Goal: Task Accomplishment & Management: Manage account settings

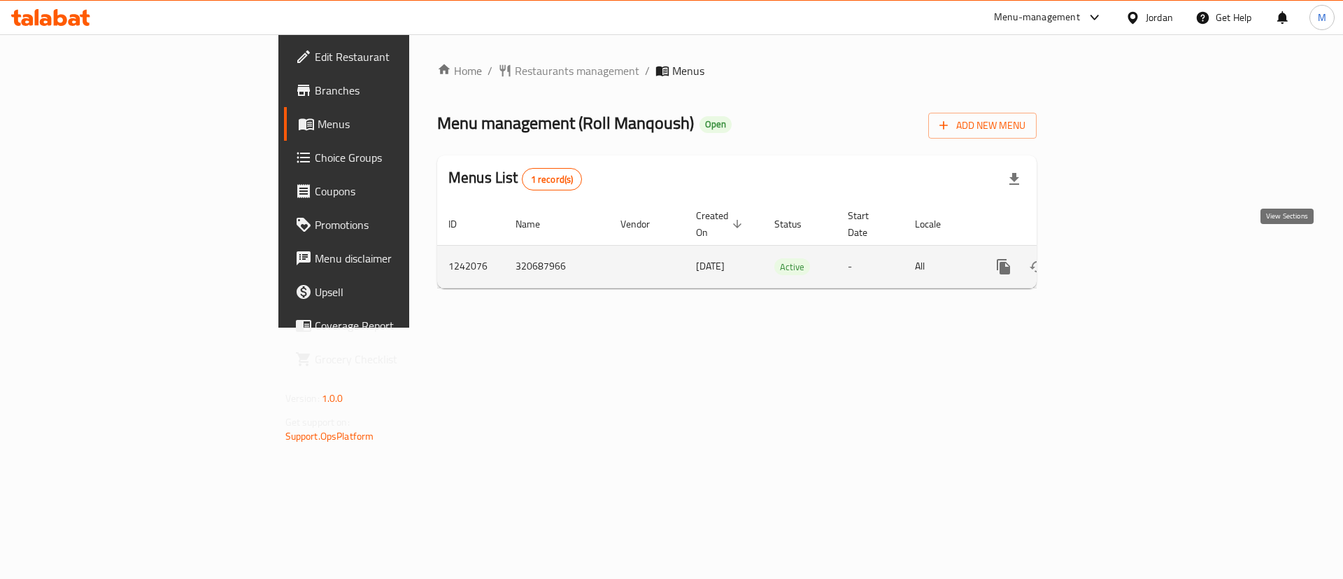
click at [1122, 259] on link "enhanced table" at bounding box center [1105, 267] width 34 height 34
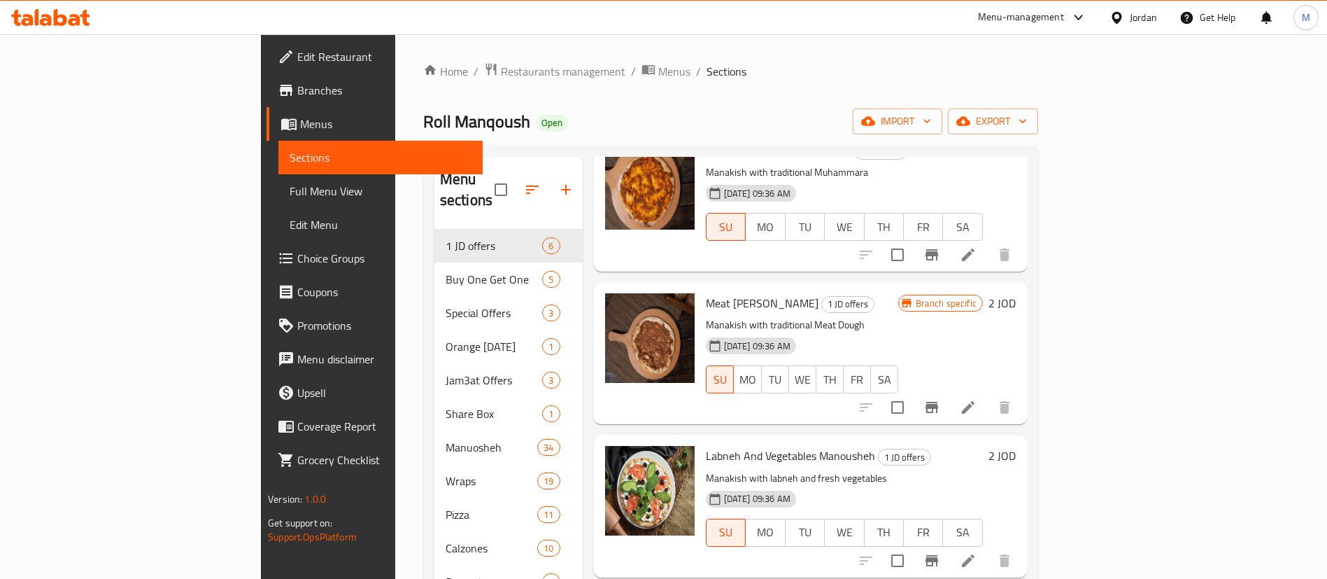
scroll to position [374, 0]
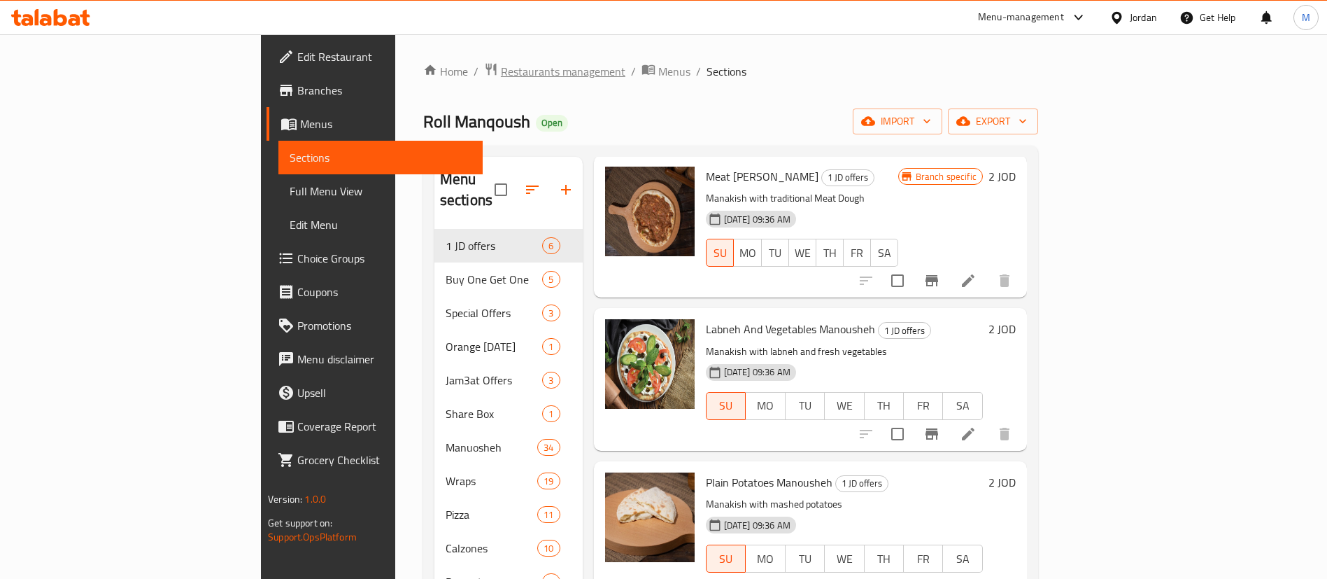
click at [501, 71] on span "Restaurants management" at bounding box center [563, 71] width 125 height 17
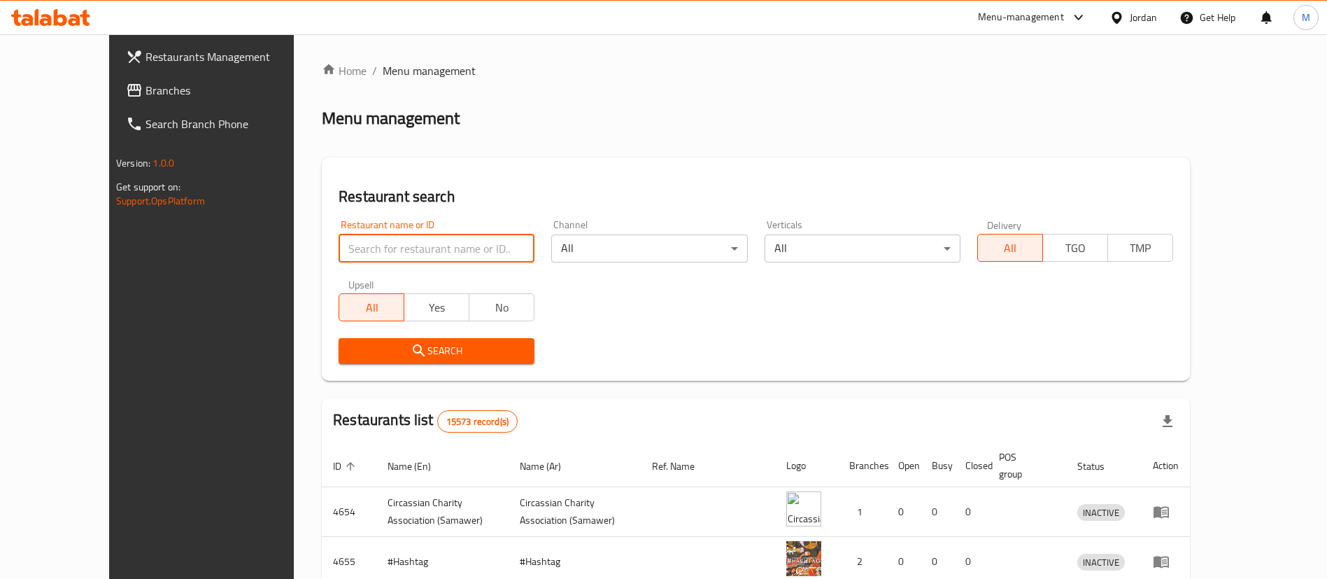
click at [456, 241] on input "search" at bounding box center [437, 248] width 196 height 28
paste input "Pizzazz Palace"
type input "Pizzazz Palace"
click button "Search" at bounding box center [437, 351] width 196 height 26
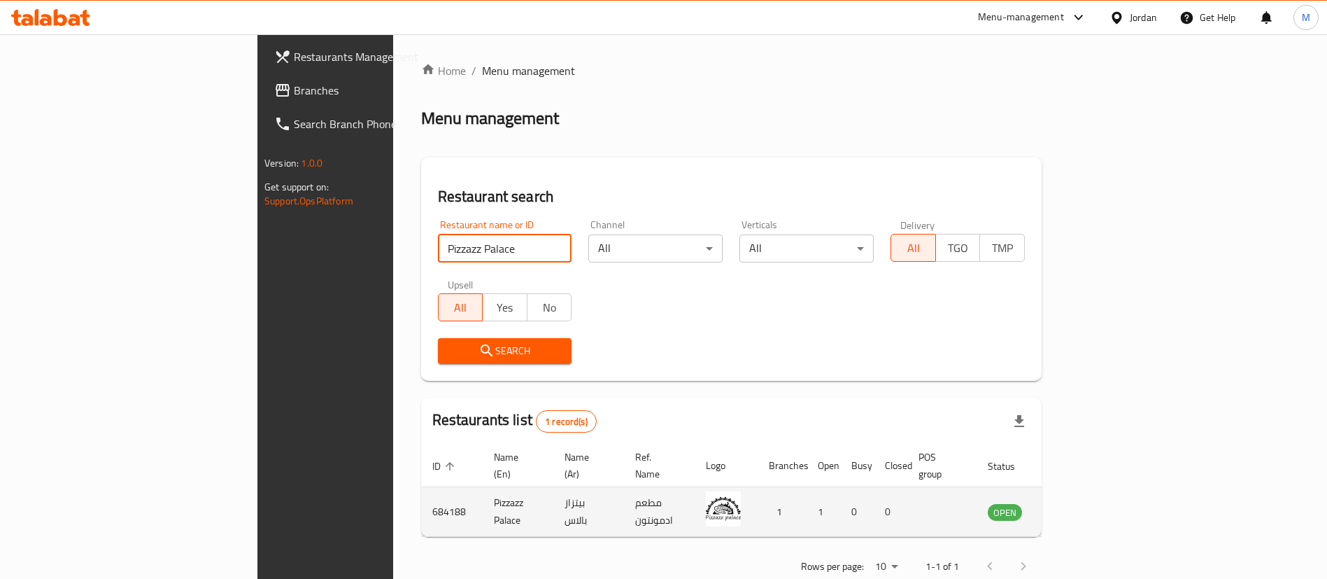
click at [1087, 503] on link "enhanced table" at bounding box center [1074, 511] width 26 height 17
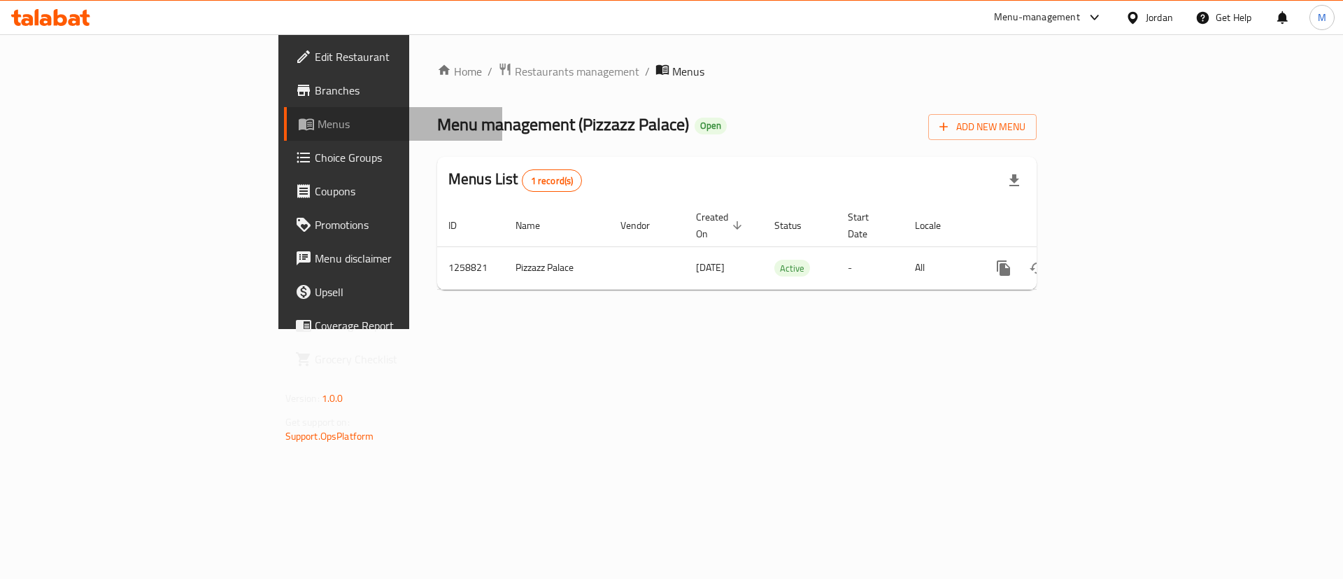
click at [318, 116] on span "Menus" at bounding box center [405, 123] width 174 height 17
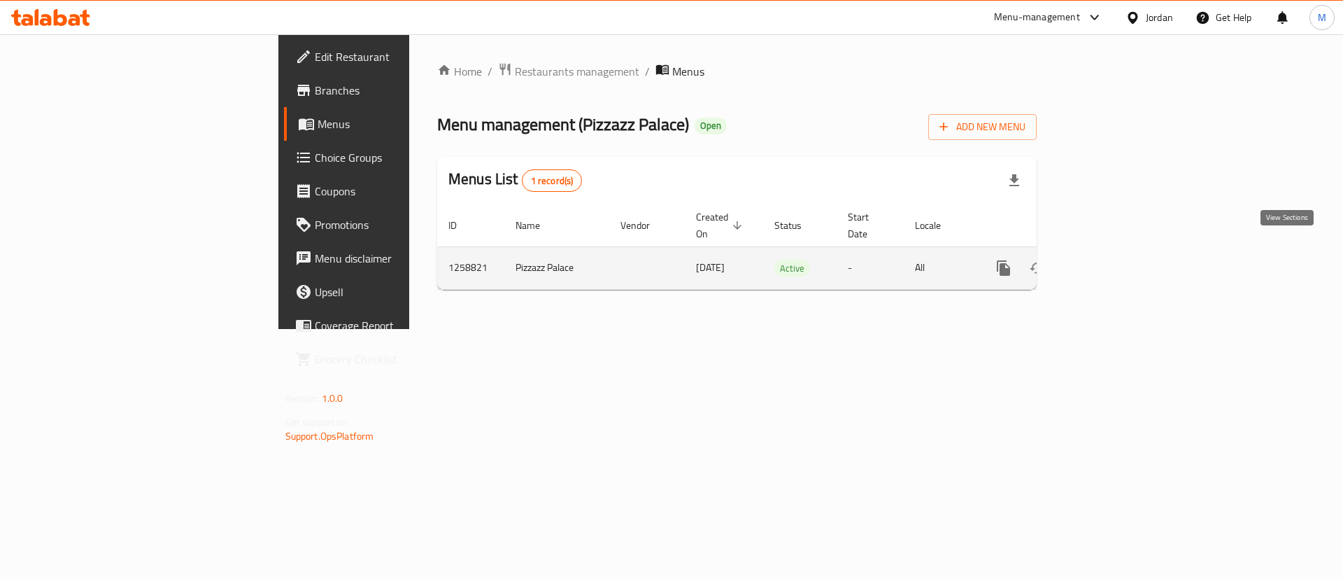
click at [1113, 260] on icon "enhanced table" at bounding box center [1104, 268] width 17 height 17
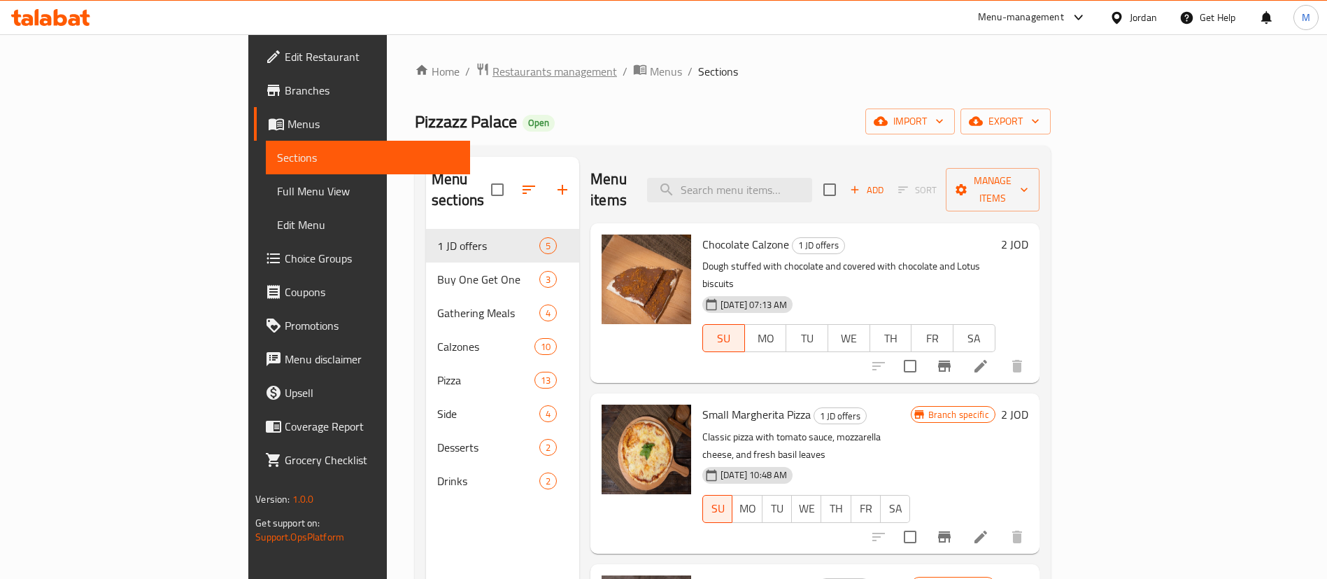
click at [493, 64] on span "Restaurants management" at bounding box center [555, 71] width 125 height 17
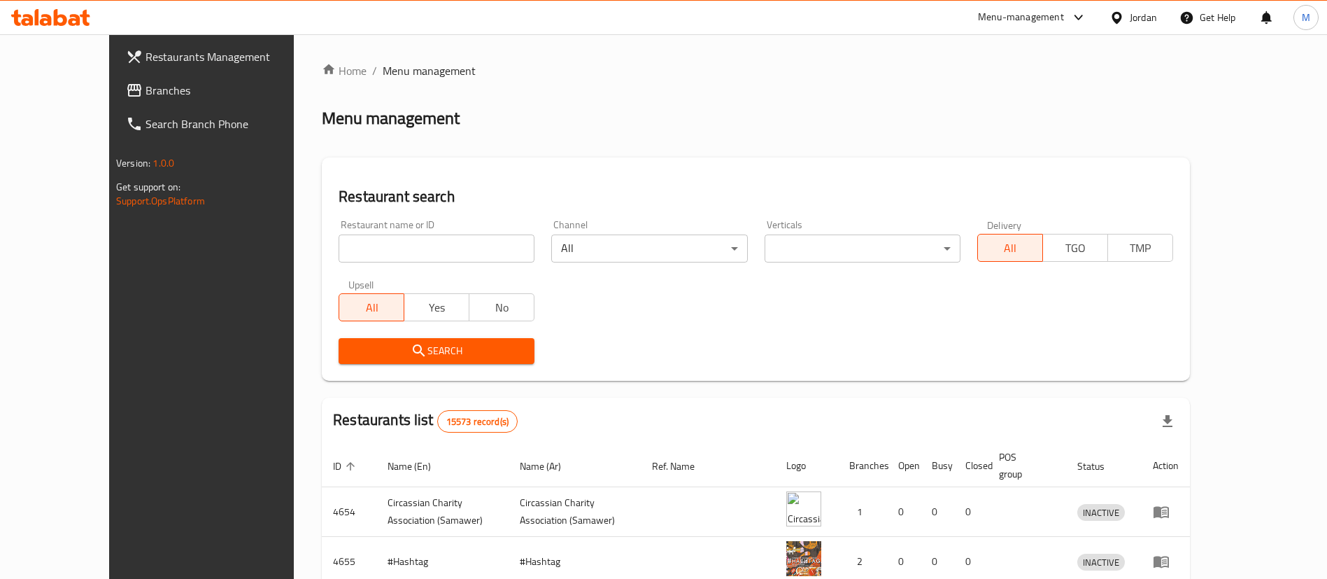
click at [421, 248] on input "search" at bounding box center [437, 248] width 196 height 28
paste input "Furon Sabuha"
type input "Furon Sabuha"
click at [466, 341] on button "Search" at bounding box center [437, 351] width 196 height 26
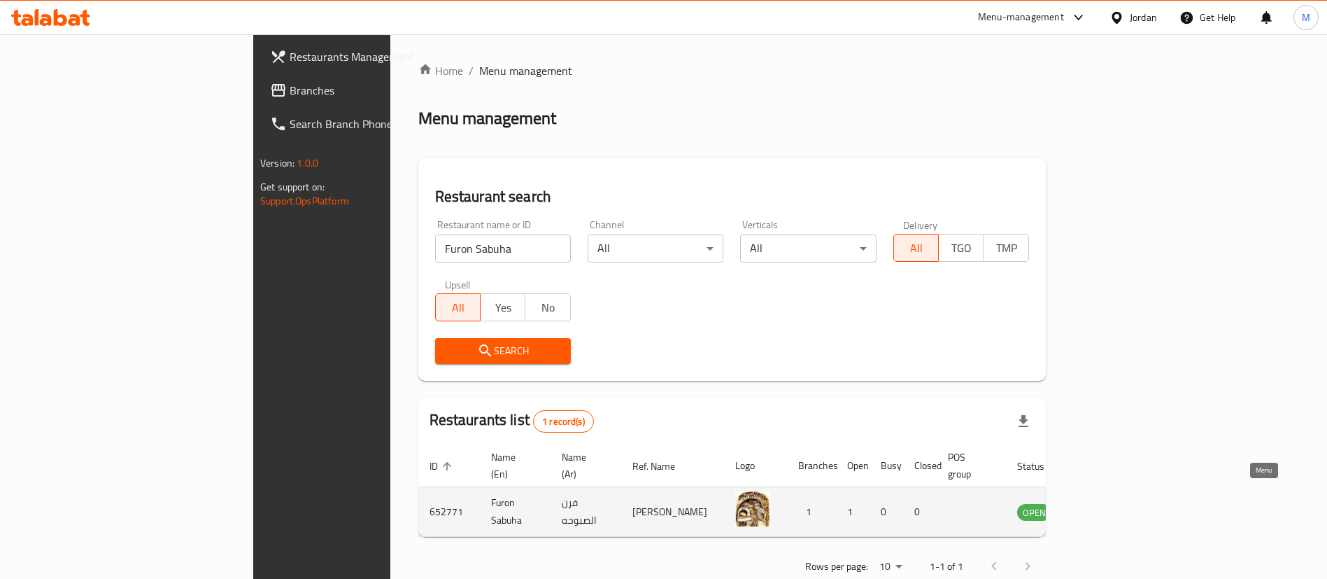
click at [1117, 503] on link "enhanced table" at bounding box center [1104, 511] width 26 height 17
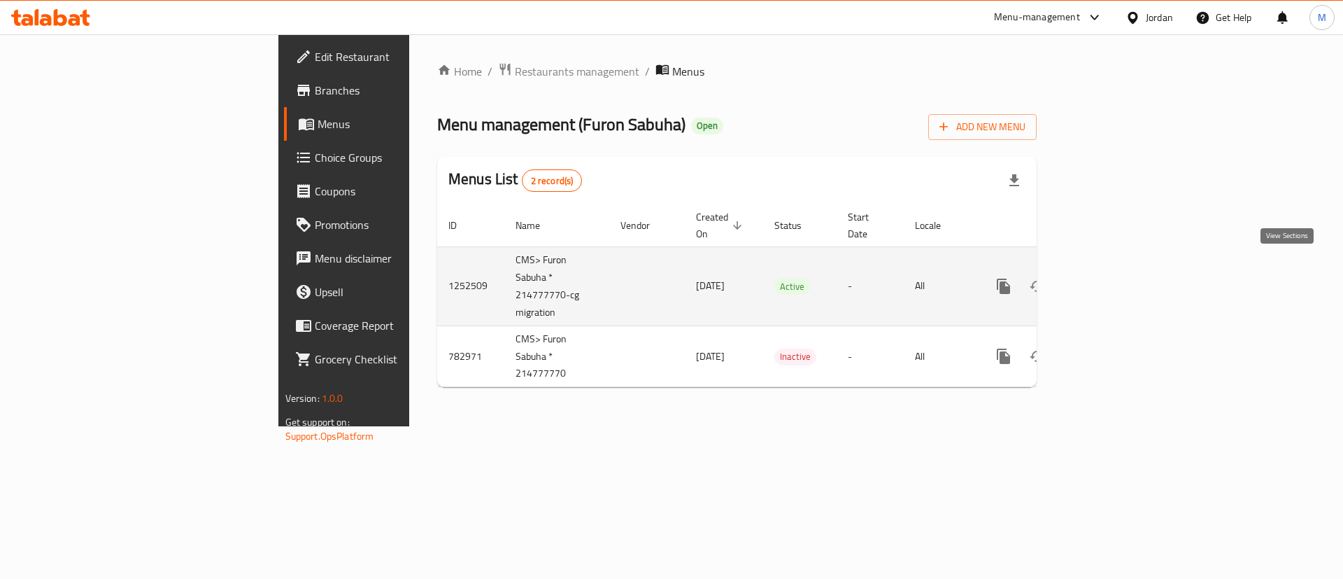
click at [1111, 280] on icon "enhanced table" at bounding box center [1105, 286] width 13 height 13
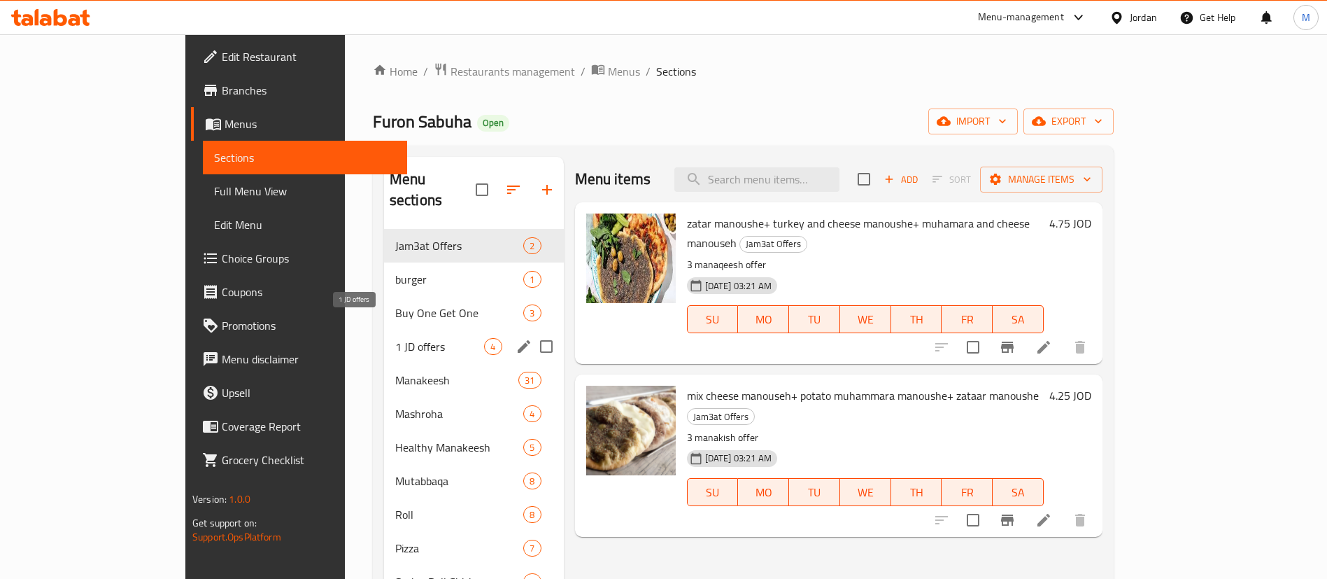
click at [395, 338] on span "1 JD offers" at bounding box center [440, 346] width 90 height 17
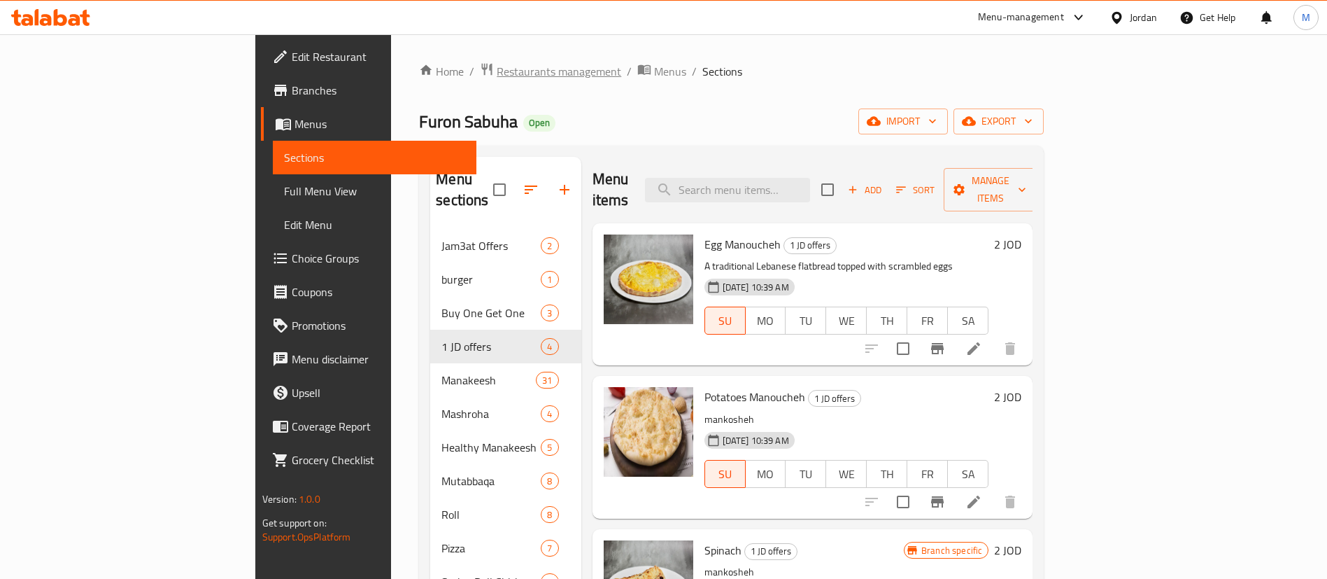
click at [497, 64] on span "Restaurants management" at bounding box center [559, 71] width 125 height 17
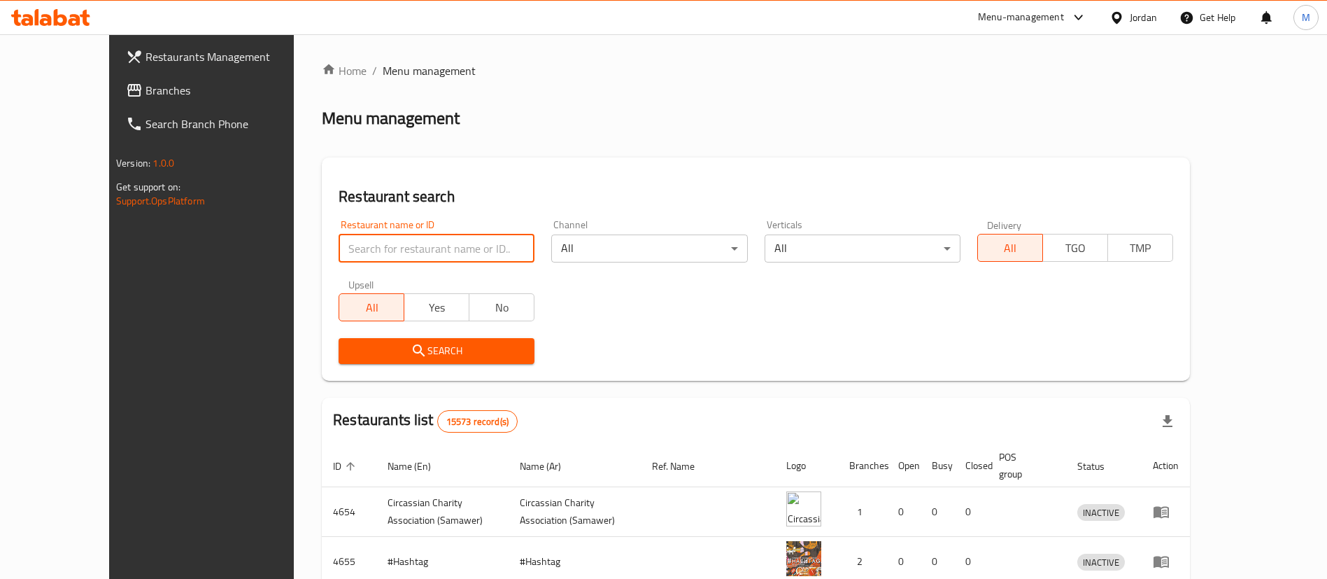
click at [418, 248] on input "search" at bounding box center [437, 248] width 196 height 28
paste input "Etlalet Abdoun"
type input "Etlalet Abdoun"
click at [702, 315] on div "Restaurant name or ID Etlalet Abdoun Restaurant name or ID Channel All ​ Vertic…" at bounding box center [756, 291] width 852 height 161
click at [474, 349] on span "Search" at bounding box center [437, 350] width 174 height 17
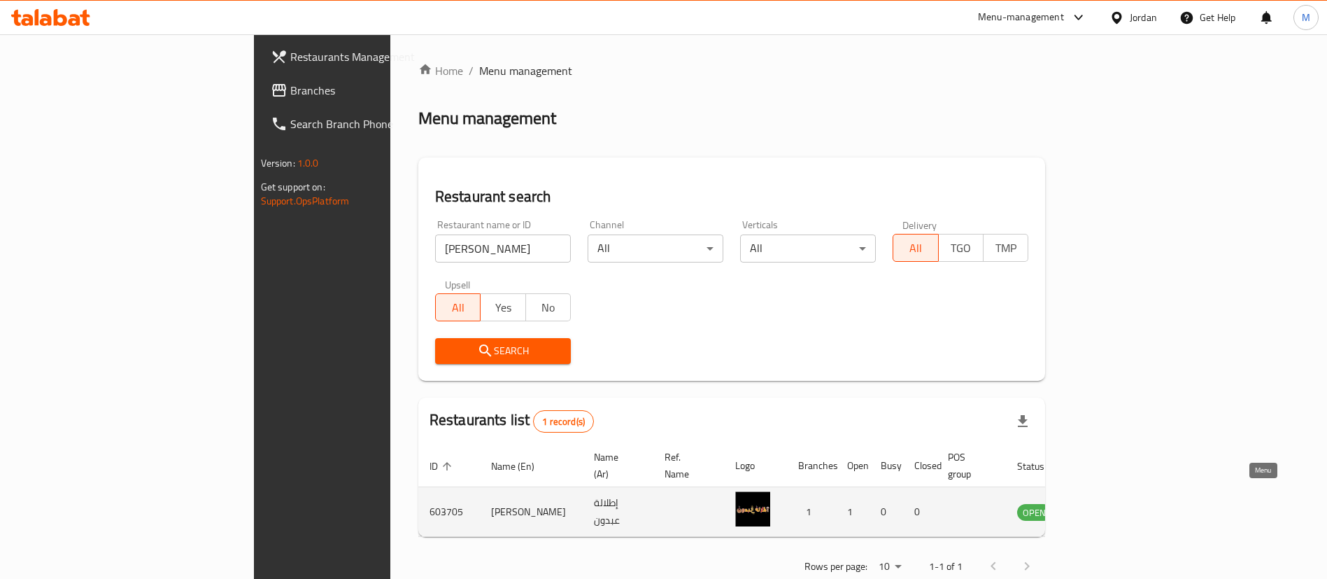
click at [1108, 503] on icon "enhanced table" at bounding box center [1099, 511] width 17 height 17
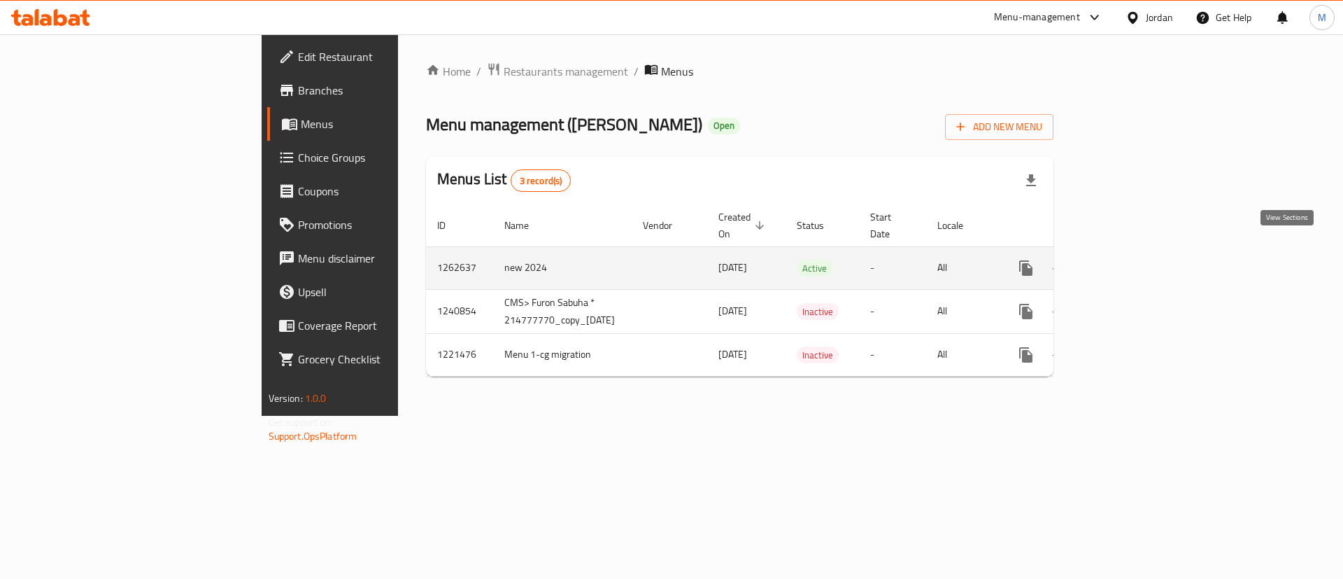
click at [1136, 260] on icon "enhanced table" at bounding box center [1127, 268] width 17 height 17
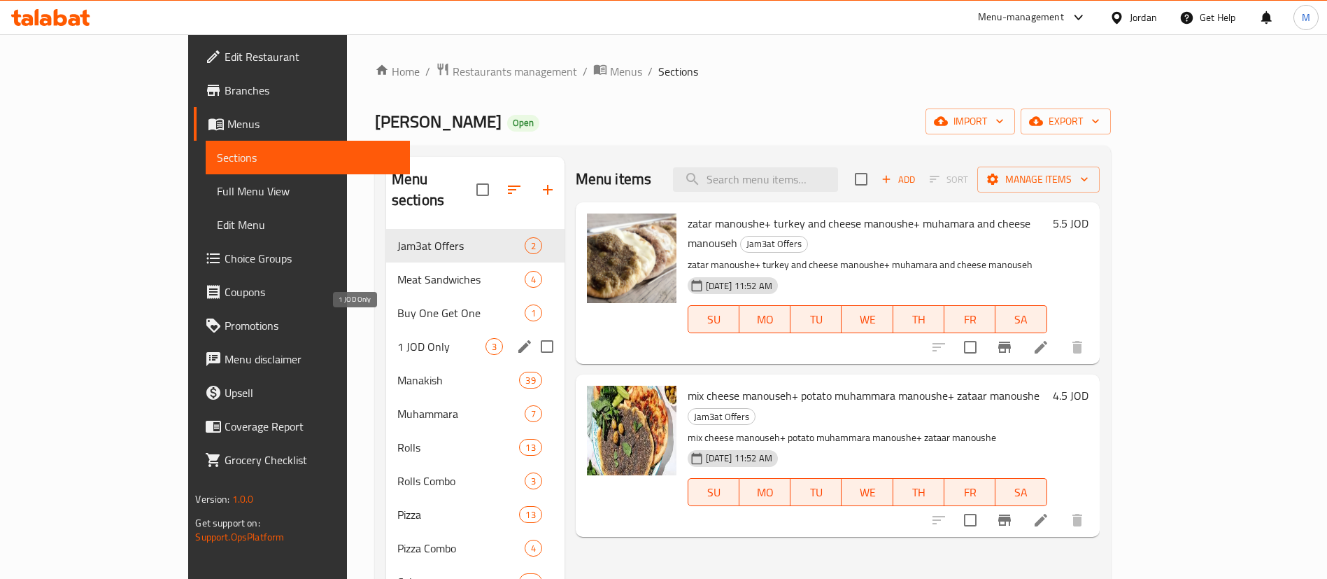
click at [397, 338] on span "1 JOD Only" at bounding box center [441, 346] width 88 height 17
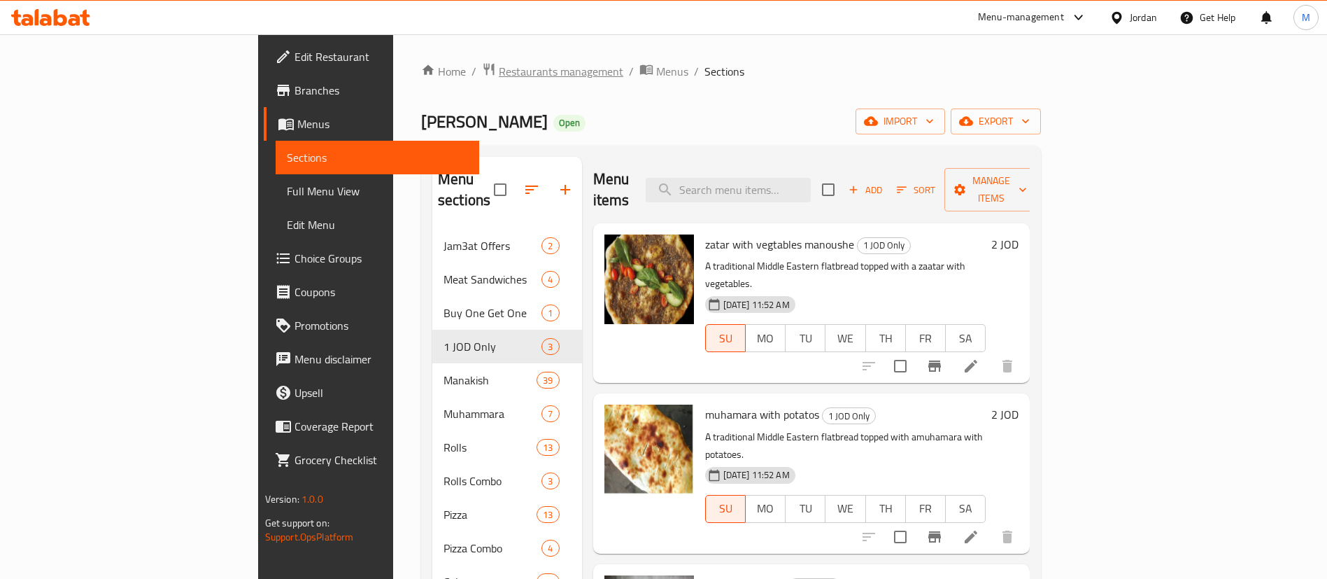
click at [499, 64] on span "Restaurants management" at bounding box center [561, 71] width 125 height 17
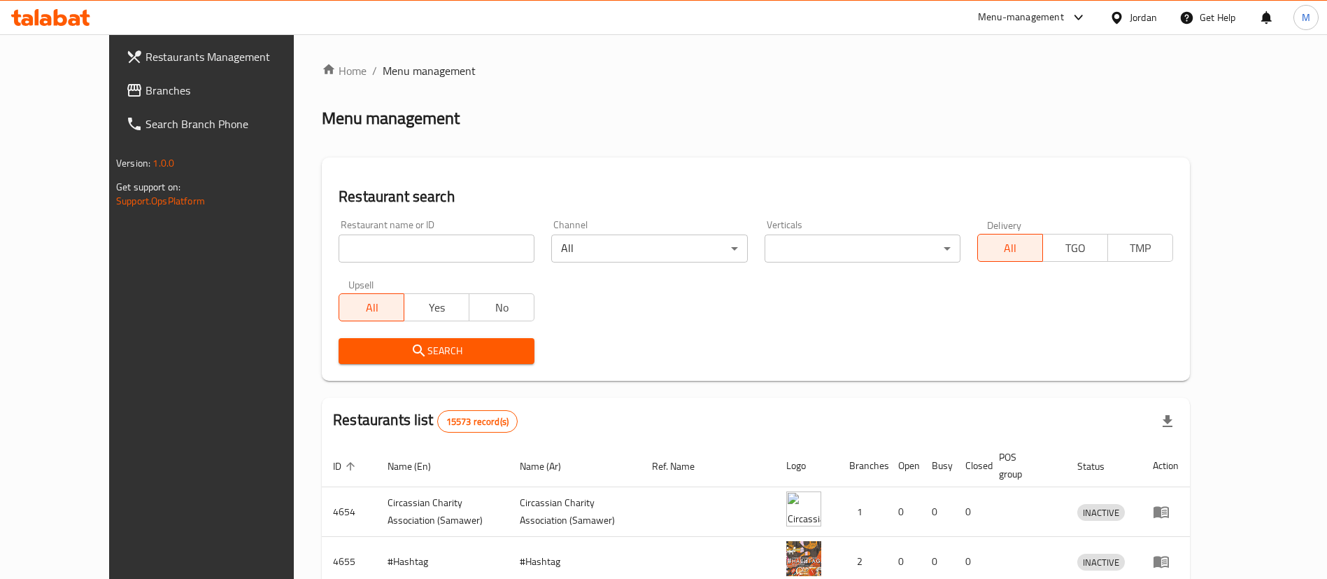
click at [396, 248] on input "search" at bounding box center [437, 248] width 196 height 28
paste input "Croissant, Tabarbour"
type input "Croissant, Tabarbour"
click button "Search" at bounding box center [437, 351] width 196 height 26
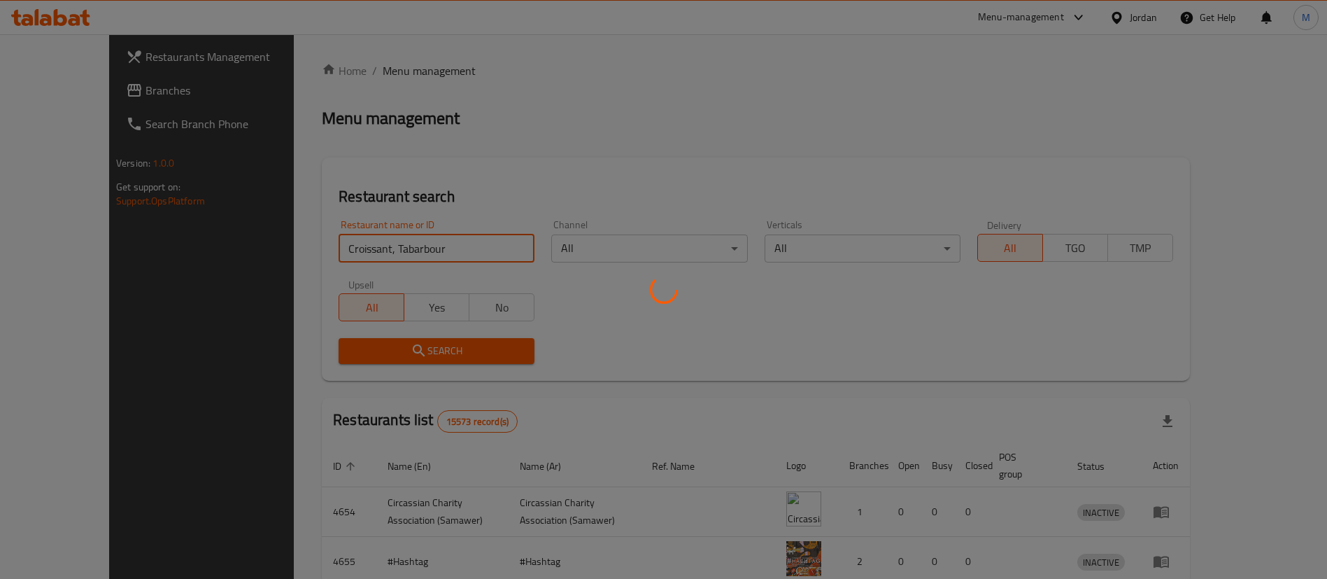
scroll to position [18, 0]
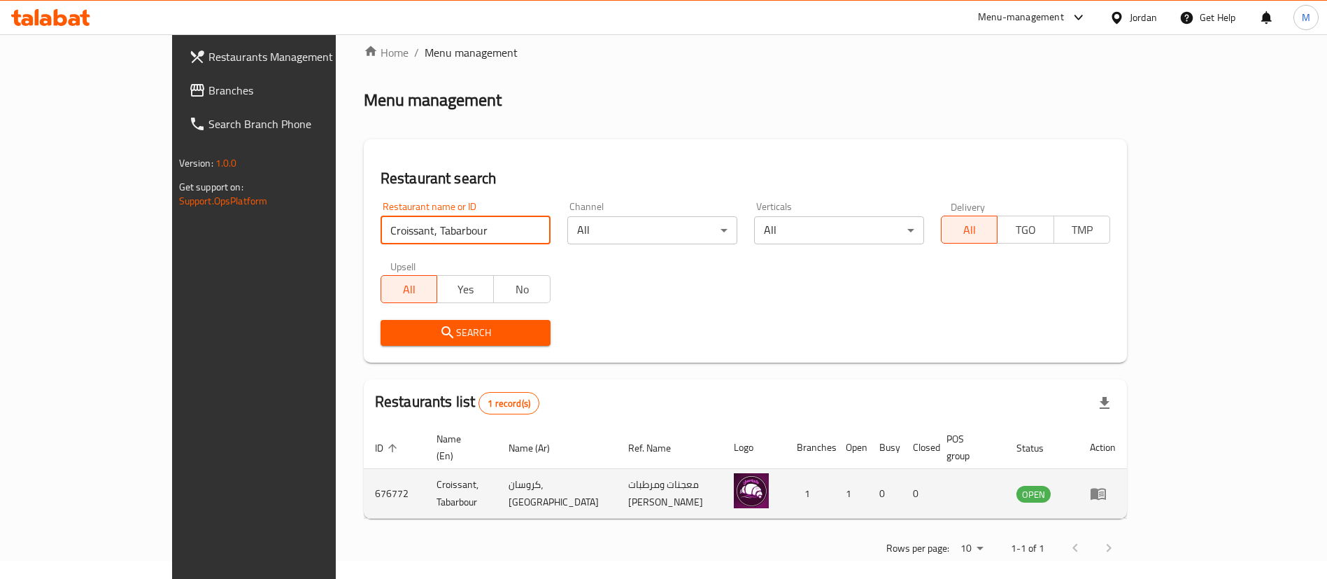
click at [1106, 488] on icon "enhanced table" at bounding box center [1098, 494] width 15 height 12
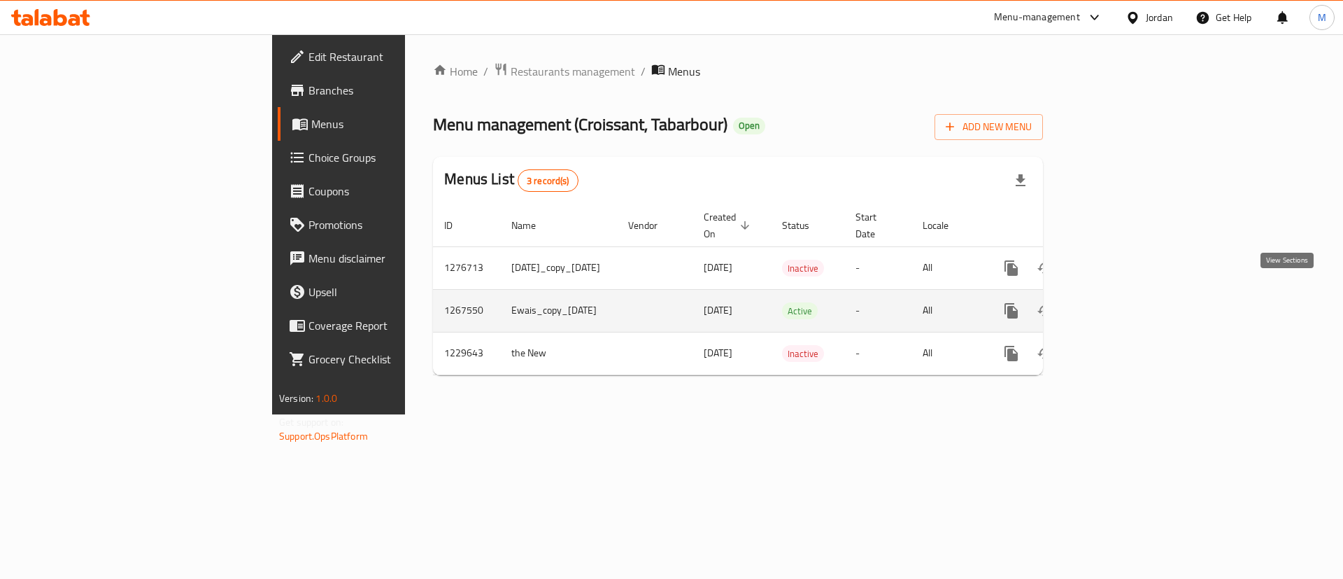
click at [1121, 302] on icon "enhanced table" at bounding box center [1112, 310] width 17 height 17
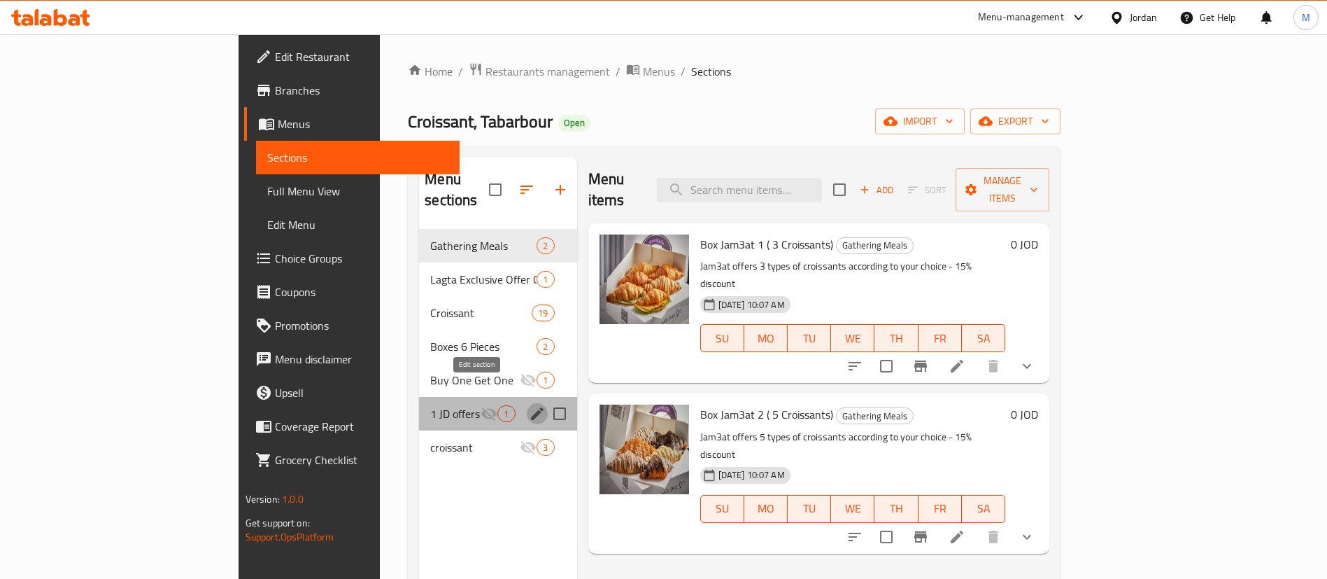
click at [529, 405] on icon "edit" at bounding box center [537, 413] width 17 height 17
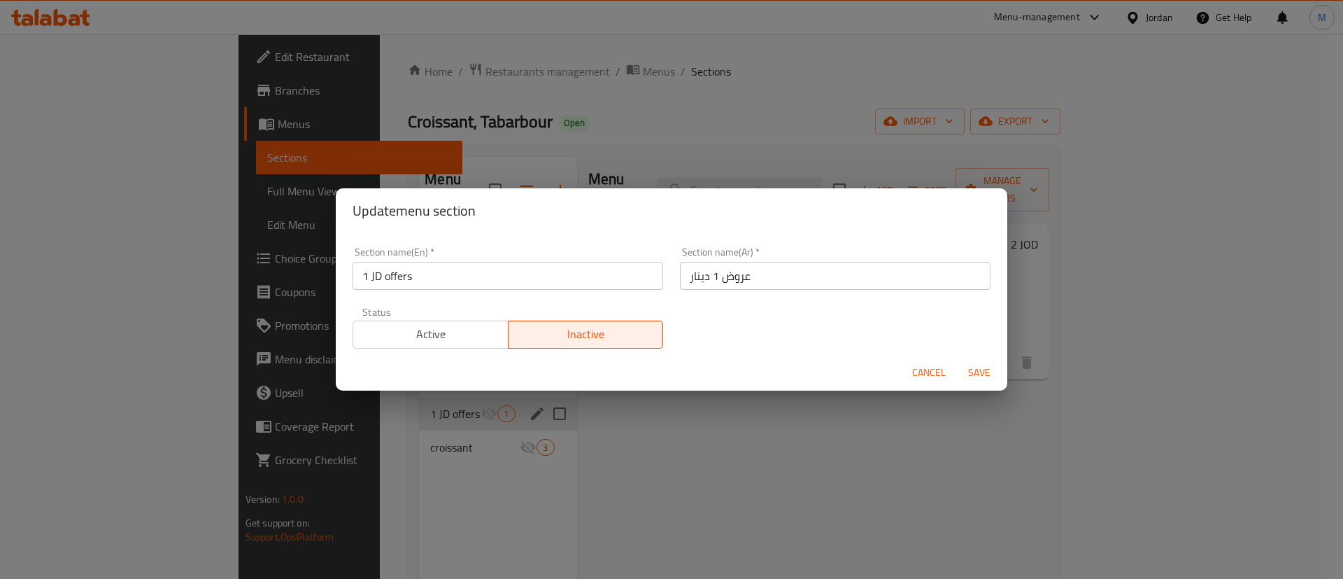
click at [782, 428] on div "Update menu section Section name(En)   * 1 JD offers Section name(En) * Section…" at bounding box center [671, 289] width 1343 height 579
click at [915, 369] on span "Cancel" at bounding box center [929, 372] width 34 height 17
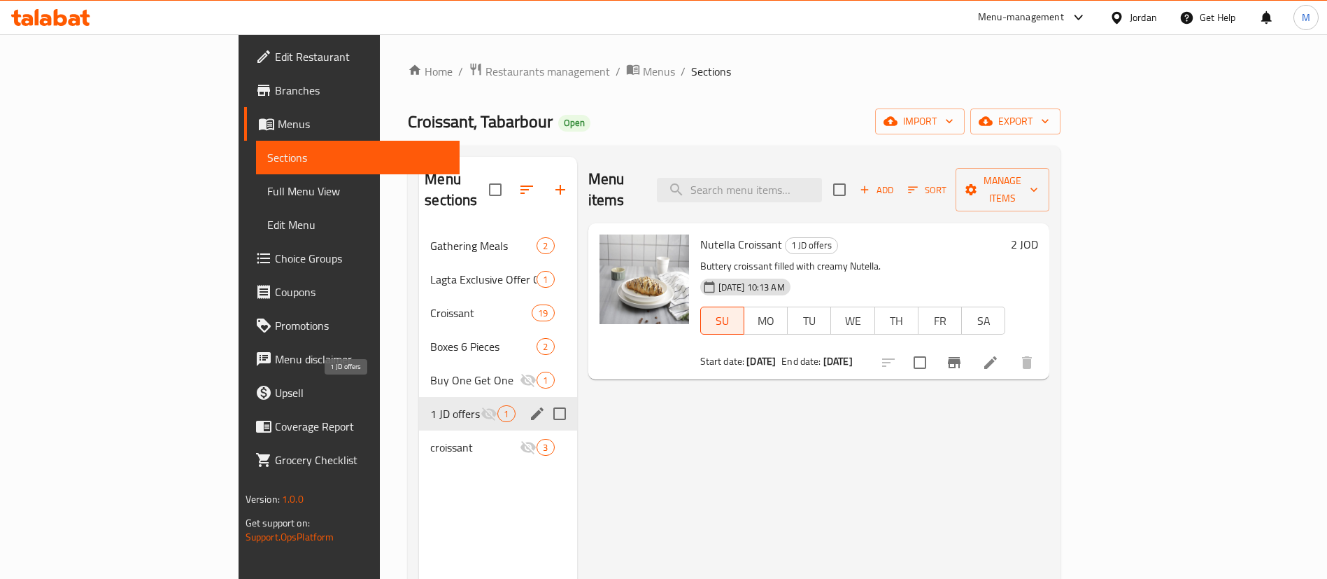
click at [430, 405] on span "1 JD offers" at bounding box center [455, 413] width 50 height 17
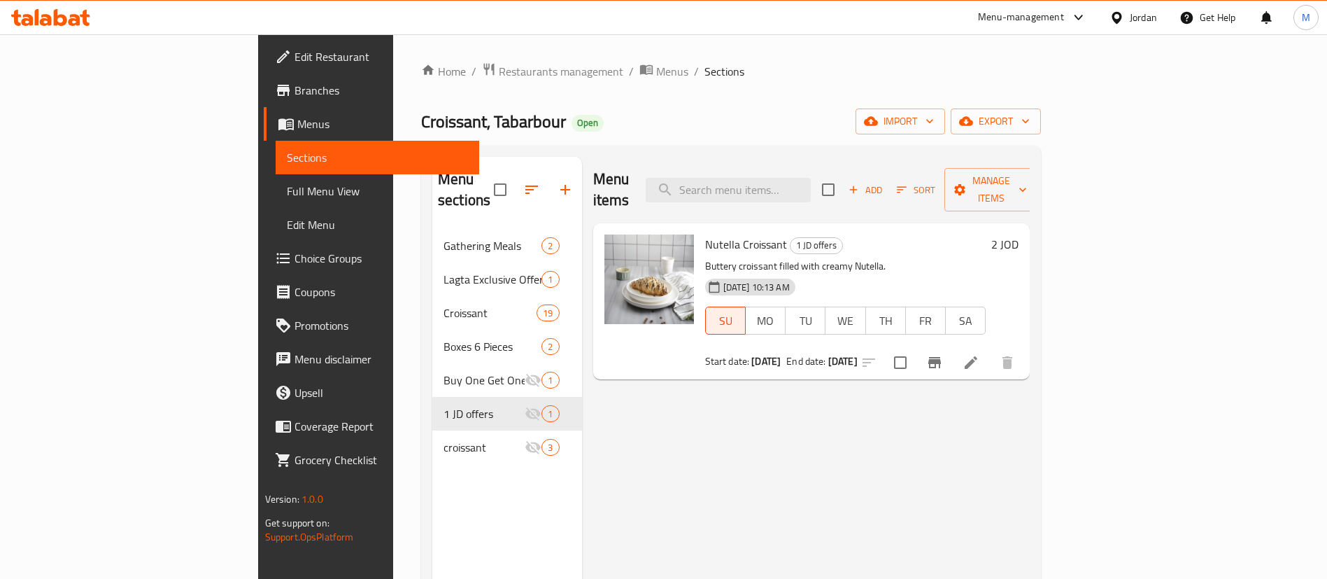
click at [991, 350] on li at bounding box center [971, 362] width 39 height 25
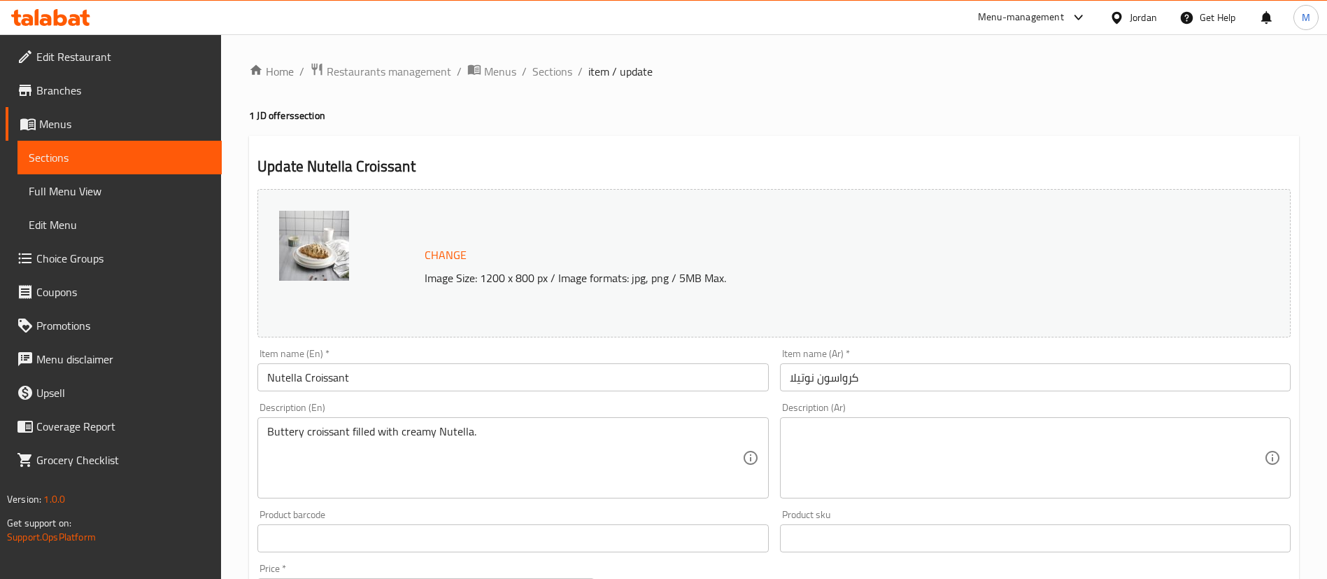
scroll to position [420, 0]
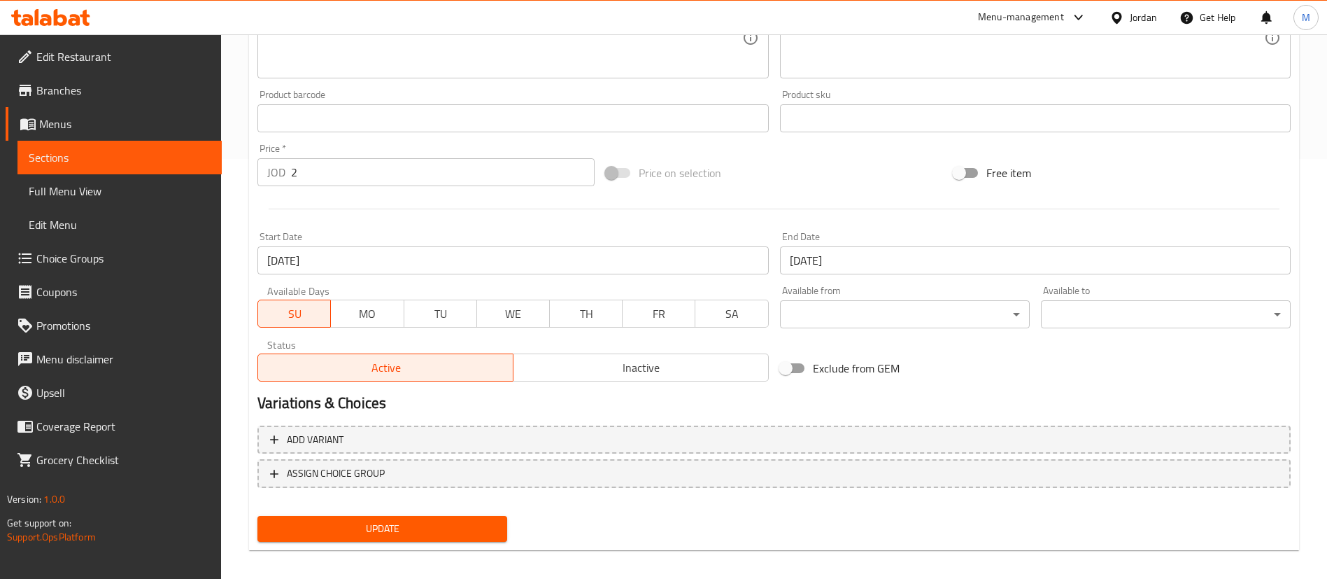
click at [477, 260] on input "23-02-2025" at bounding box center [512, 260] width 511 height 28
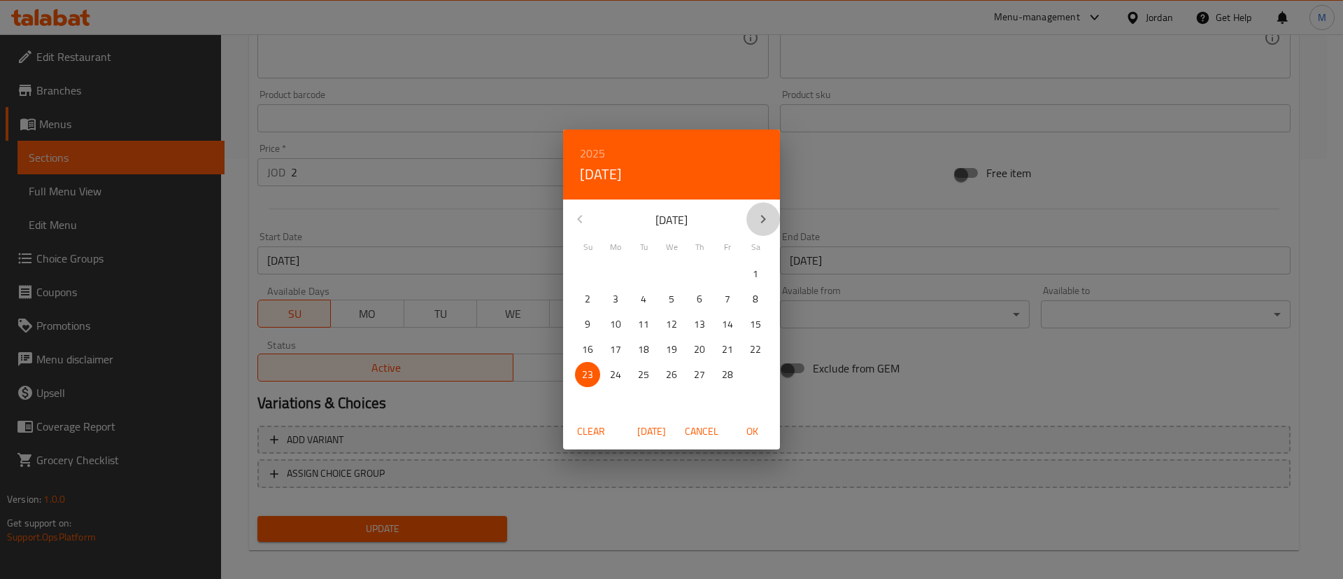
click at [763, 224] on icon "button" at bounding box center [763, 219] width 17 height 17
click at [762, 223] on icon "button" at bounding box center [763, 219] width 17 height 17
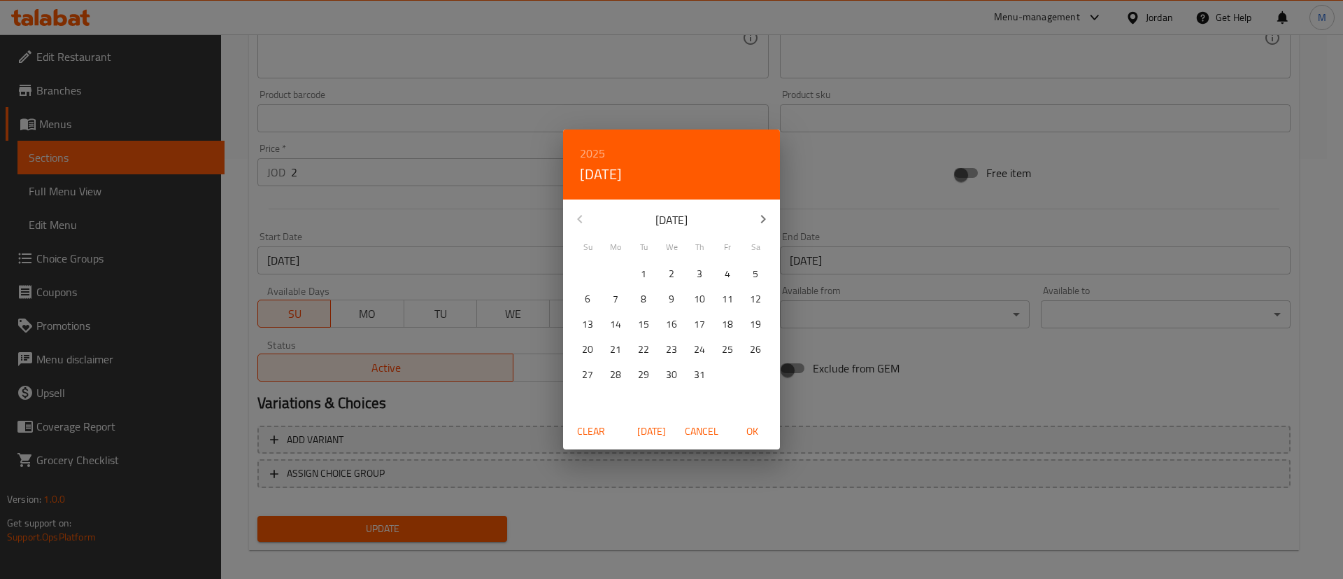
click at [762, 223] on icon "button" at bounding box center [763, 219] width 17 height 17
click at [588, 304] on p "5" at bounding box center [588, 298] width 6 height 17
click at [740, 423] on span "OK" at bounding box center [752, 431] width 34 height 17
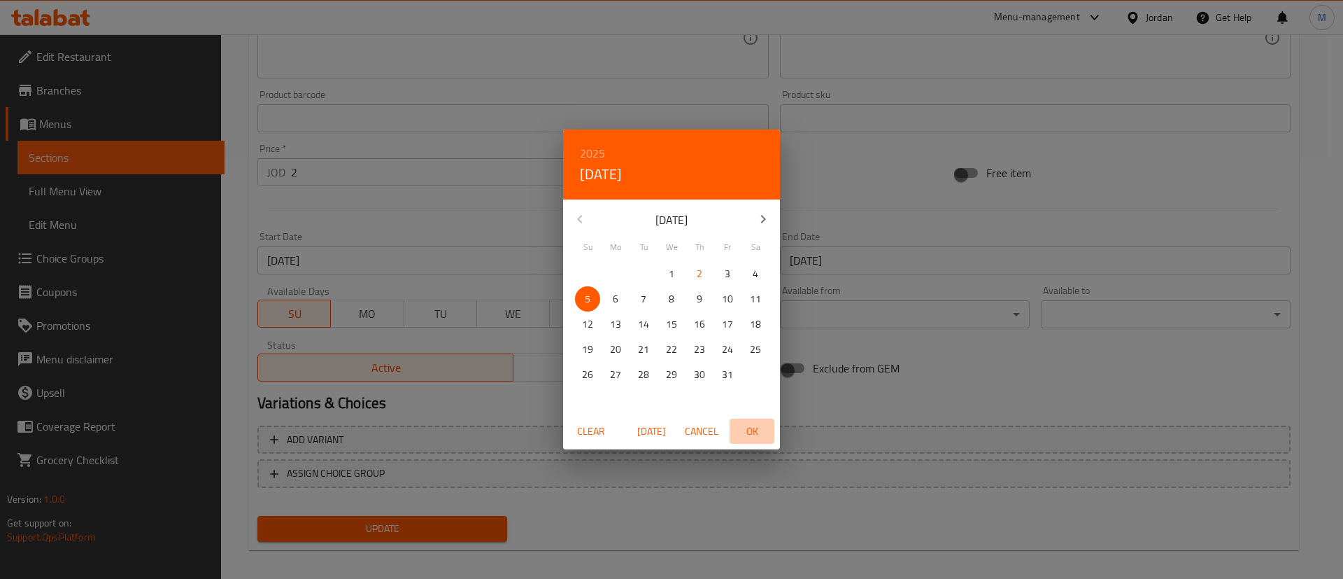
type input "05-10-2025"
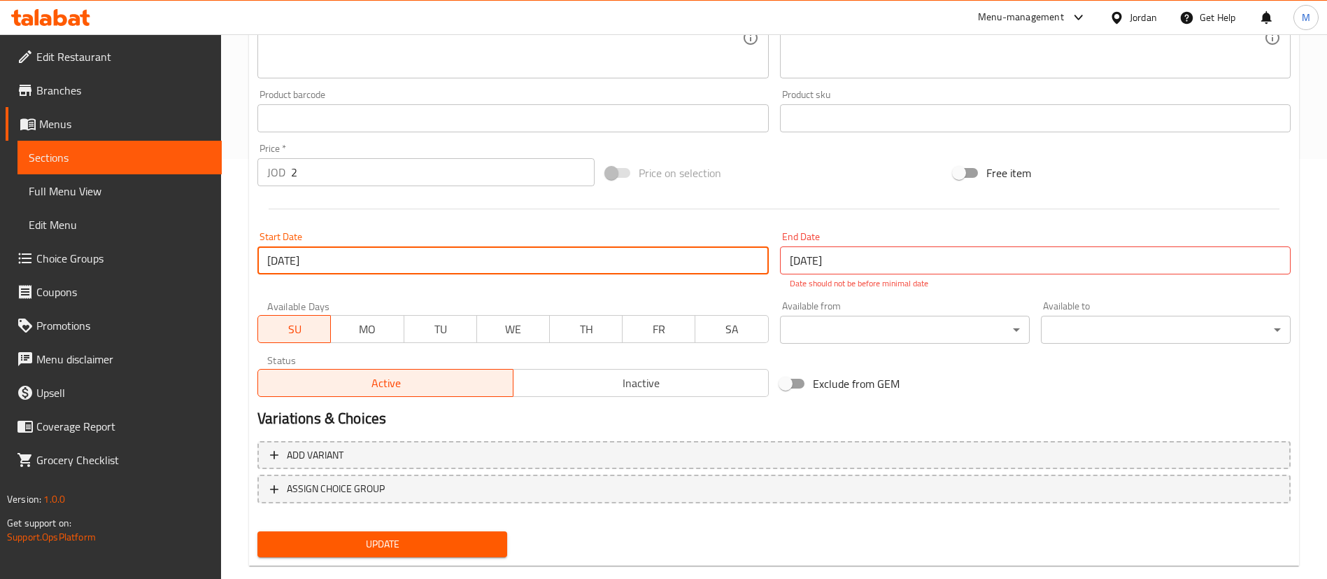
click at [886, 266] on input "23-02-2025" at bounding box center [1035, 260] width 511 height 28
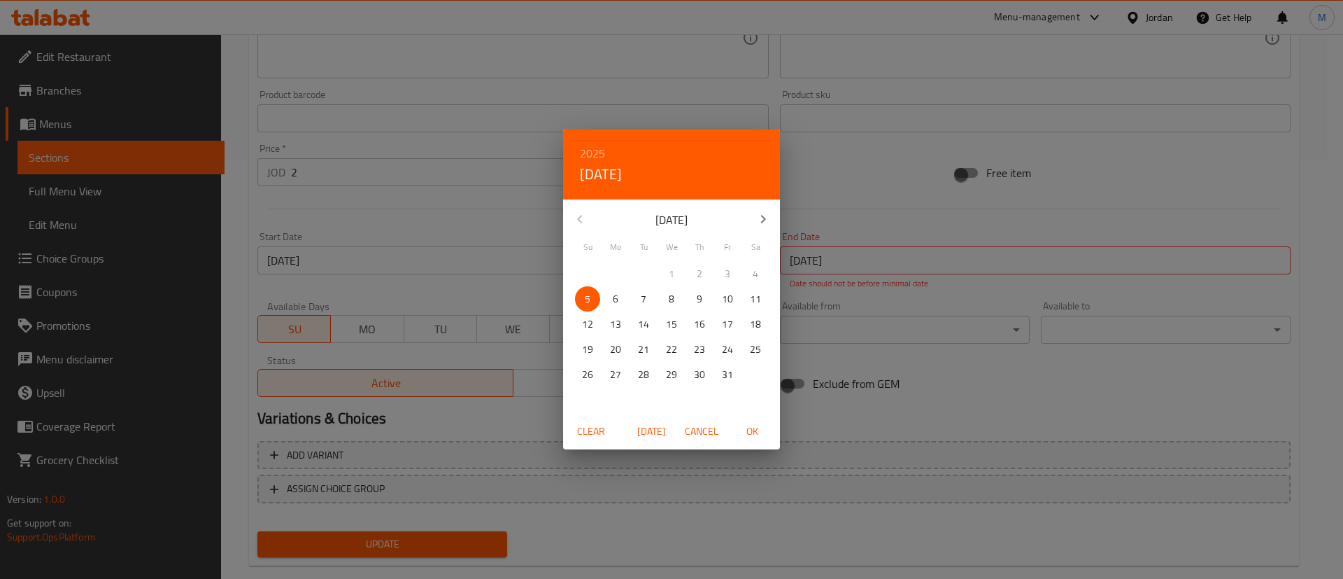
click at [588, 369] on p "26" at bounding box center [587, 374] width 11 height 17
click at [746, 425] on span "OK" at bounding box center [752, 431] width 34 height 17
type input "26-10-2025"
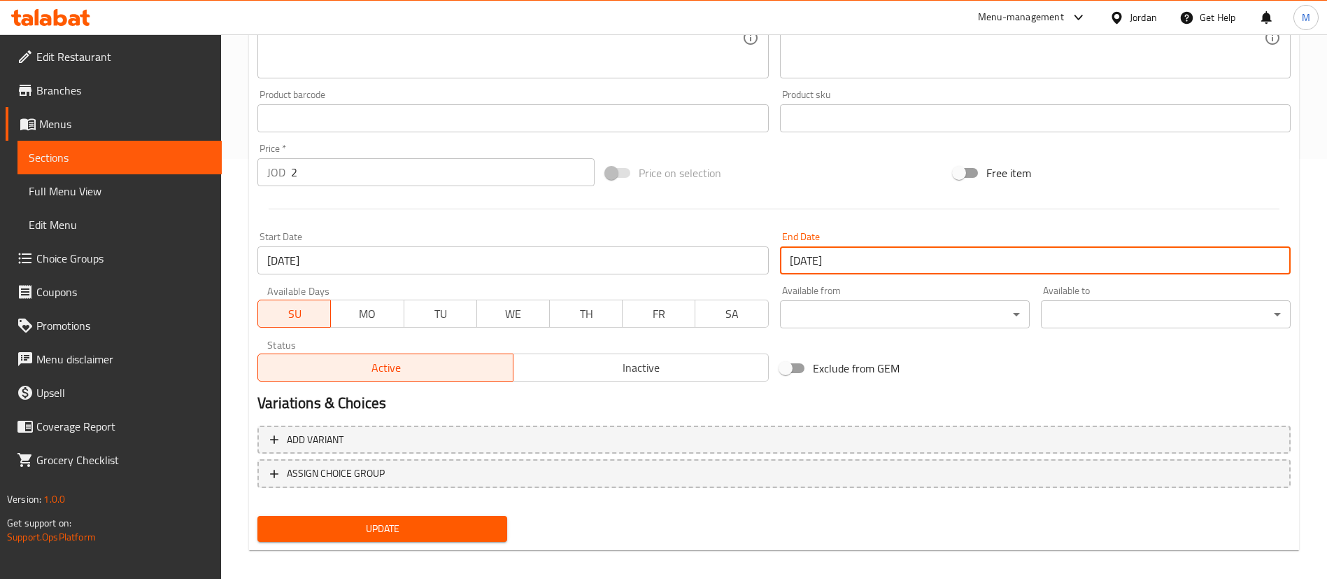
click at [700, 562] on div "Home / Restaurants management / Menus / Sections / item / update 1 JD offers se…" at bounding box center [774, 101] width 1106 height 975
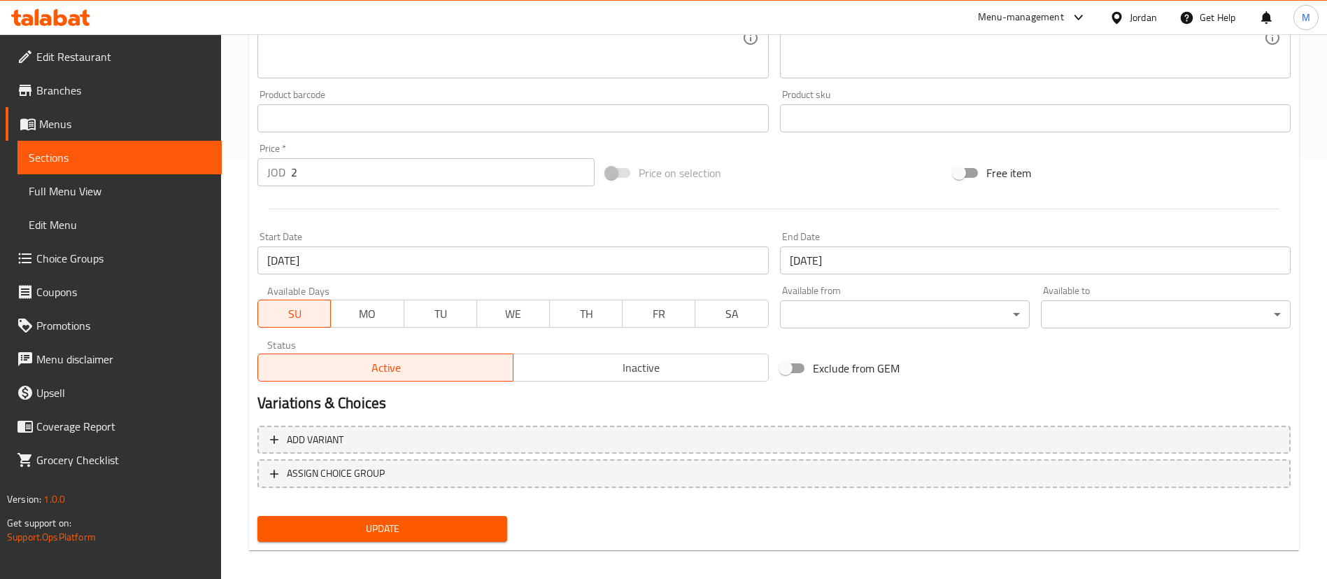
click at [489, 533] on span "Update" at bounding box center [382, 528] width 227 height 17
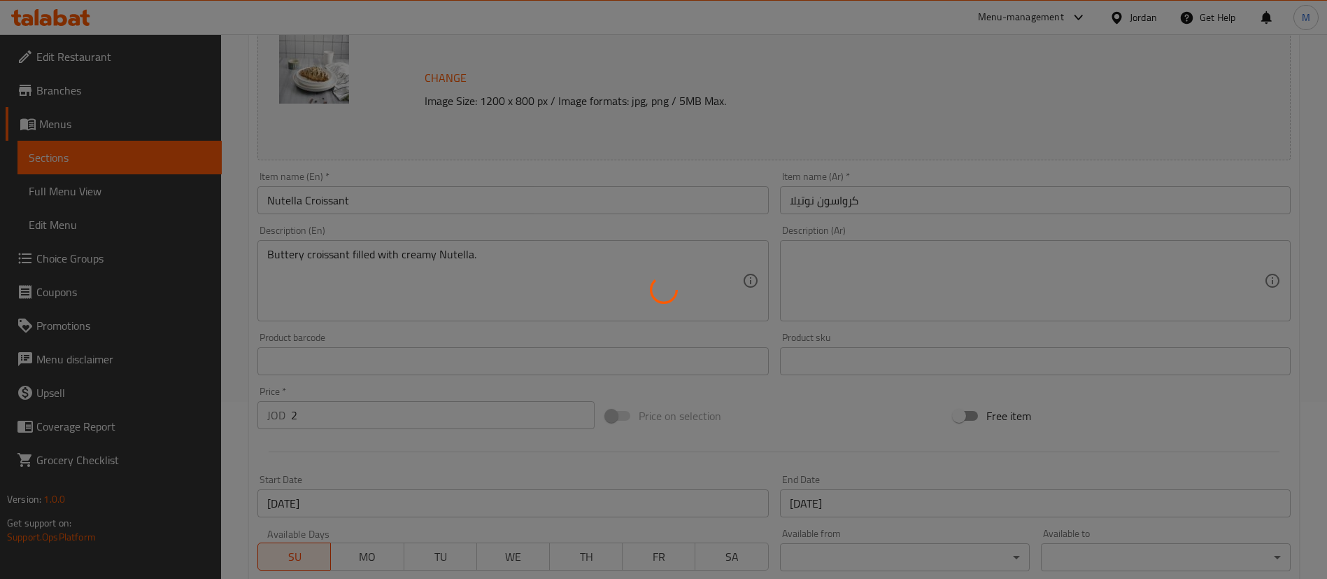
scroll to position [0, 0]
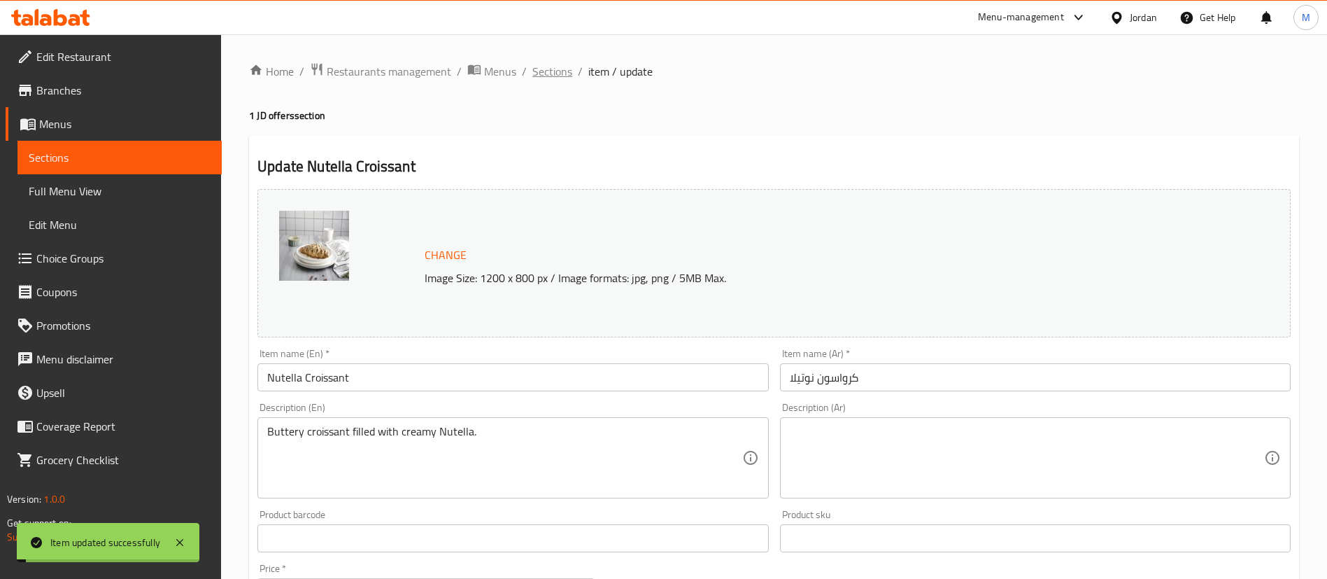
click at [554, 78] on span "Sections" at bounding box center [552, 71] width 40 height 17
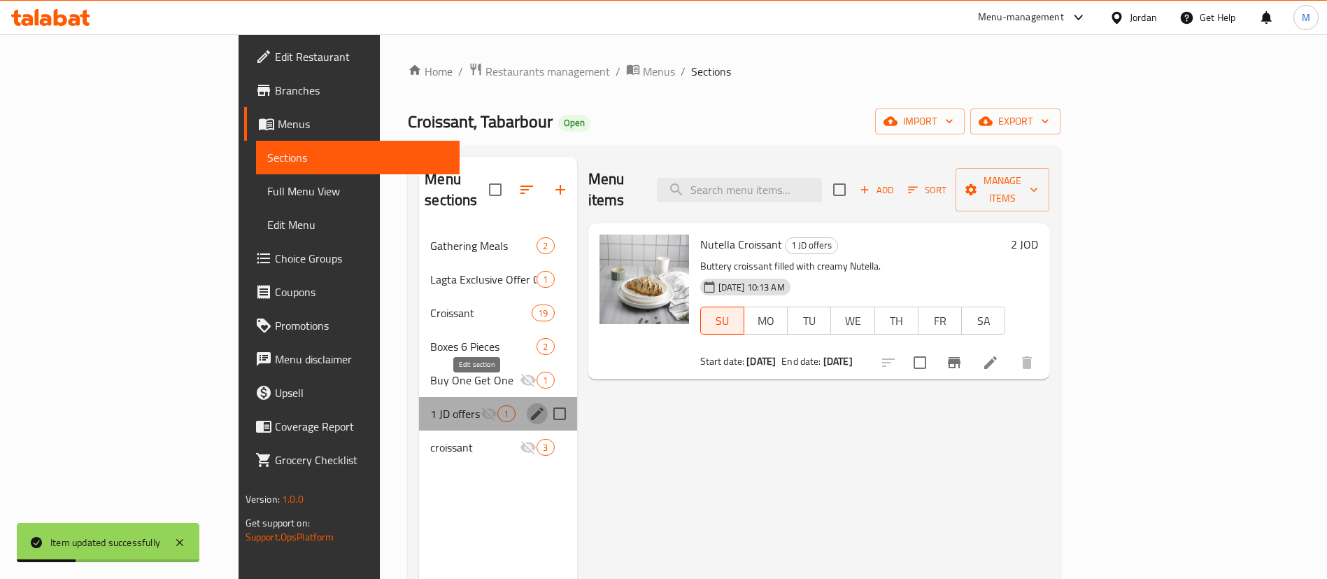
click at [531, 407] on icon "edit" at bounding box center [537, 413] width 13 height 13
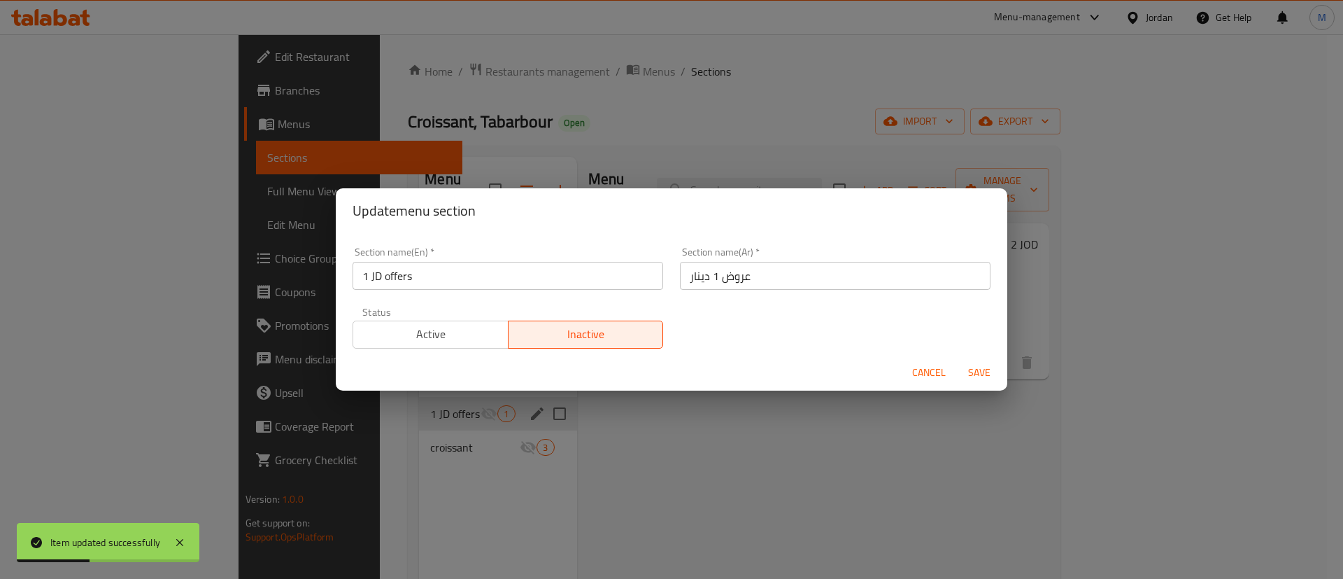
click at [451, 330] on span "Active" at bounding box center [431, 334] width 144 height 20
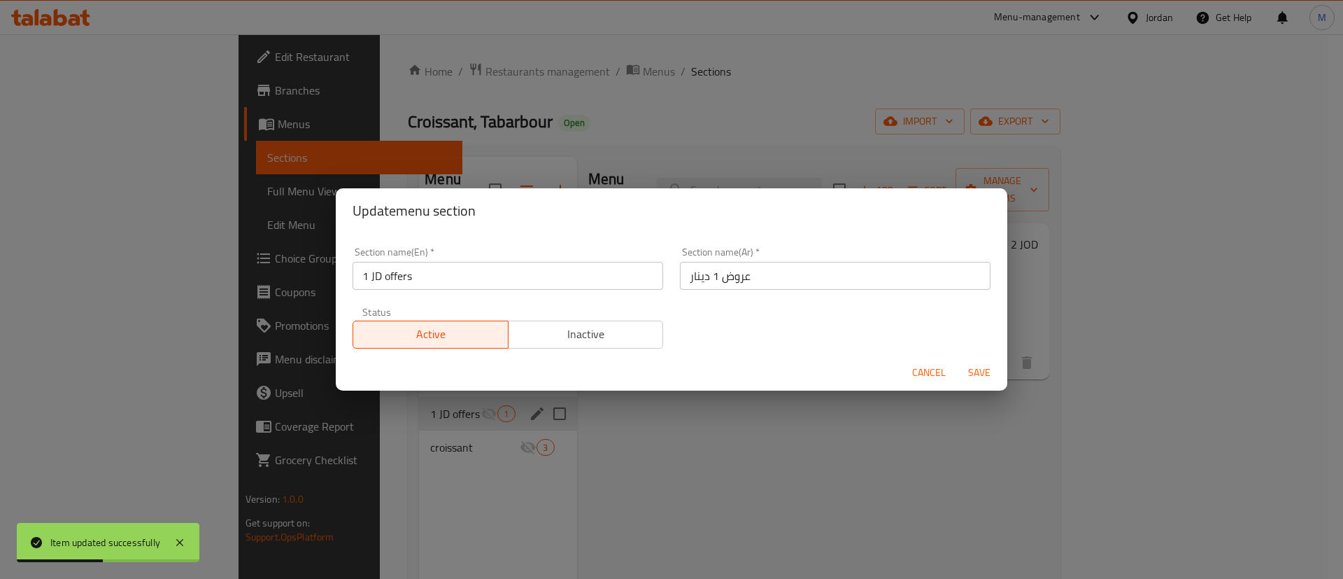
click at [972, 371] on span "Save" at bounding box center [980, 372] width 34 height 17
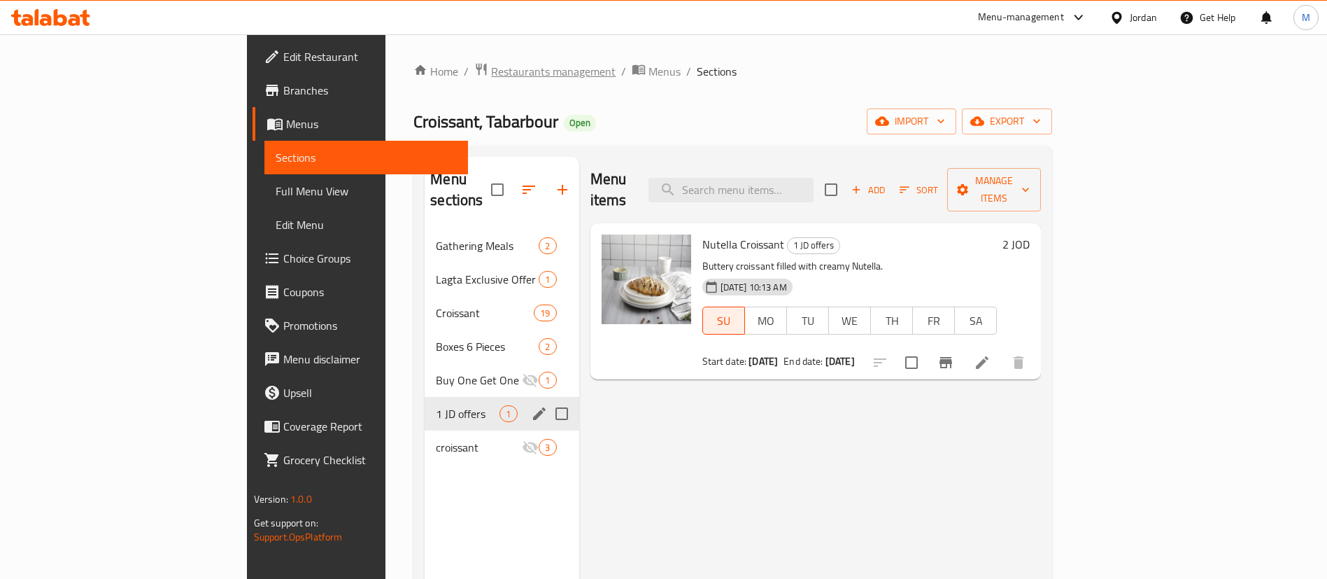
click at [491, 71] on span "Restaurants management" at bounding box center [553, 71] width 125 height 17
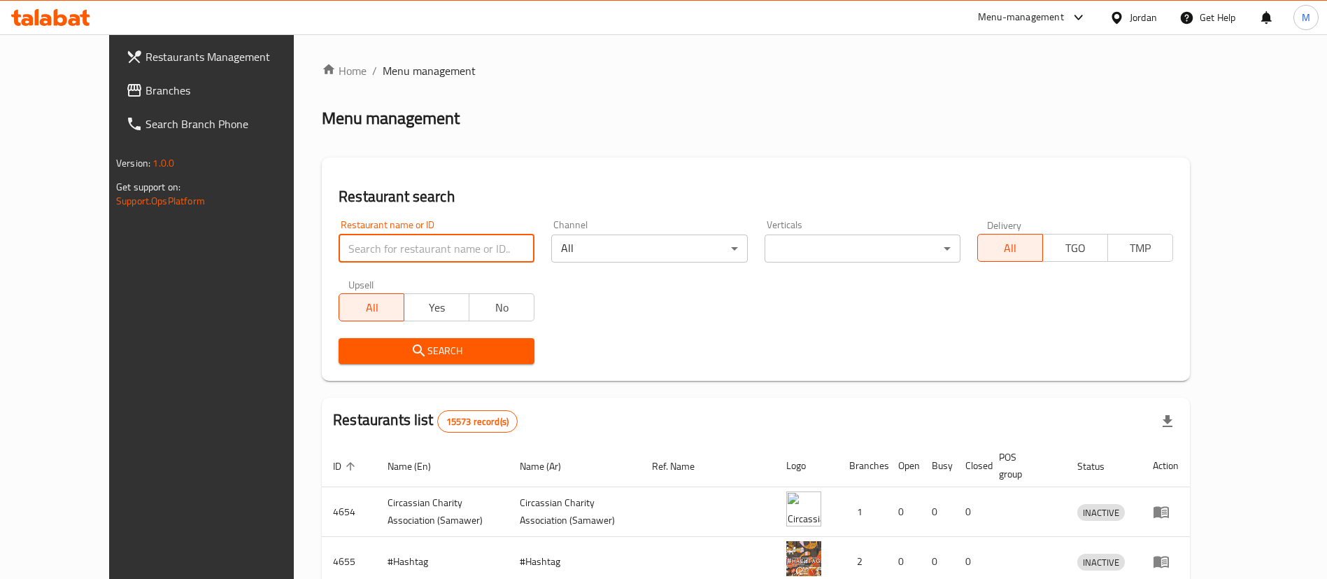
click at [448, 234] on input "search" at bounding box center [437, 248] width 196 height 28
click at [449, 243] on input "search" at bounding box center [437, 248] width 196 height 28
paste input "Croissant Al Zarqa Al Jadeedeh"
click button "Search" at bounding box center [437, 351] width 196 height 26
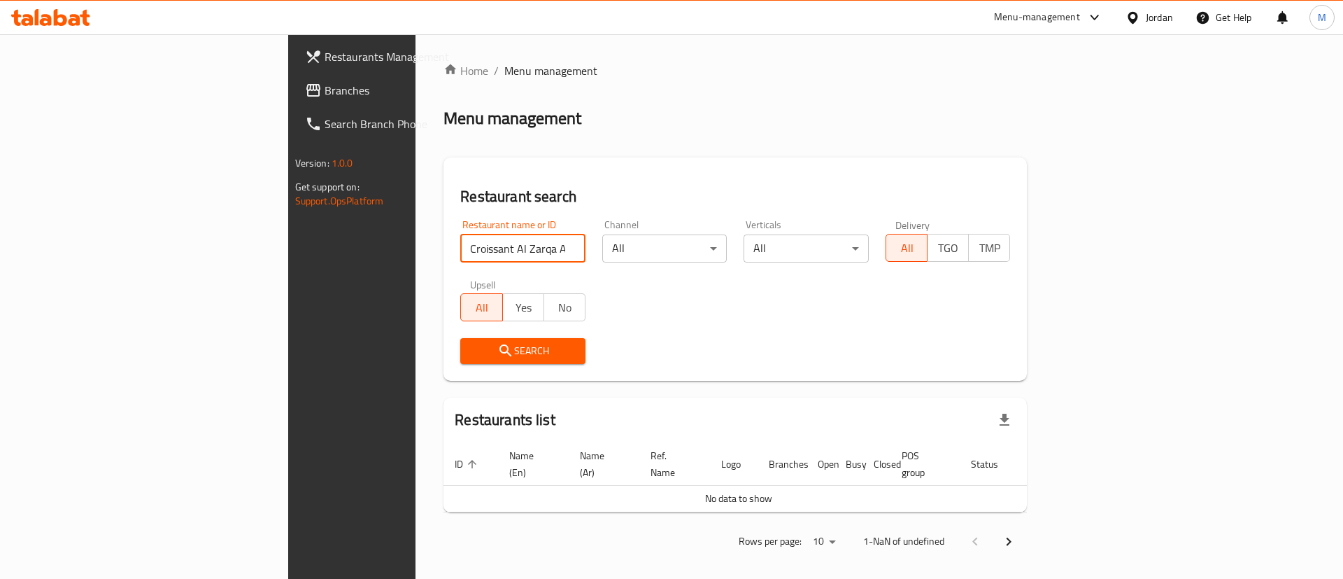
click at [460, 253] on input "Croissant Al Zarqa Al Jadeedeh" at bounding box center [522, 248] width 125 height 28
click button "Search" at bounding box center [522, 351] width 125 height 26
drag, startPoint x: 442, startPoint y: 250, endPoint x: 323, endPoint y: 248, distance: 118.3
click at [460, 248] on input "Croissant, Al Zarqa Al Jadeedeh" at bounding box center [522, 248] width 125 height 28
type input "Croissant"
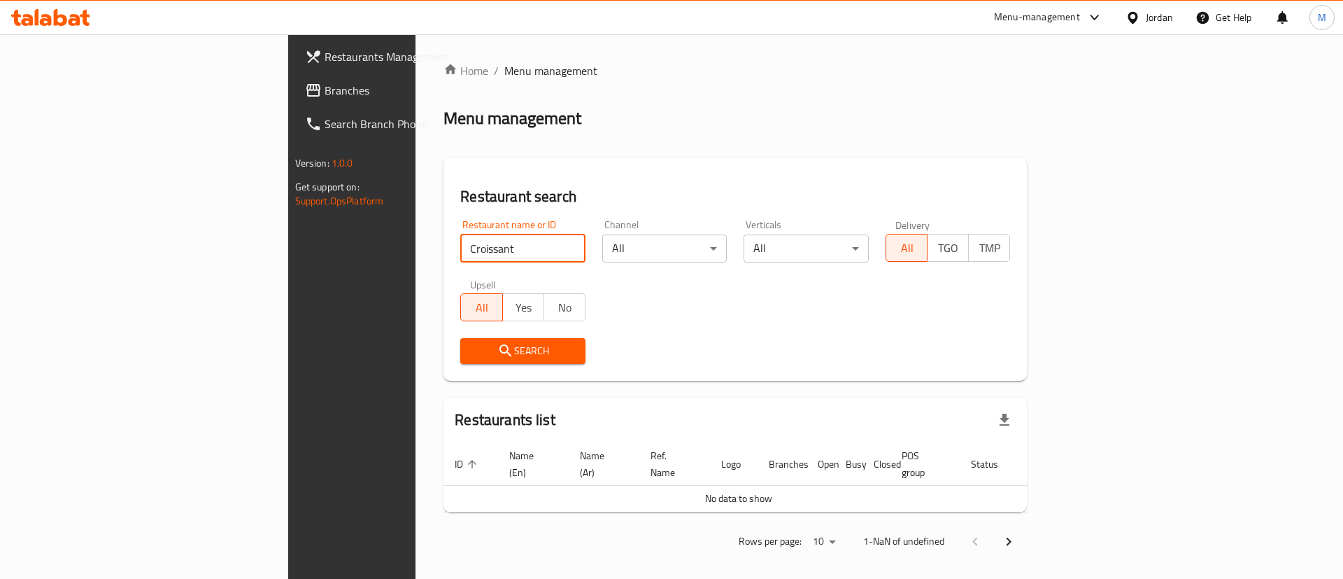
click button "Search" at bounding box center [522, 351] width 125 height 26
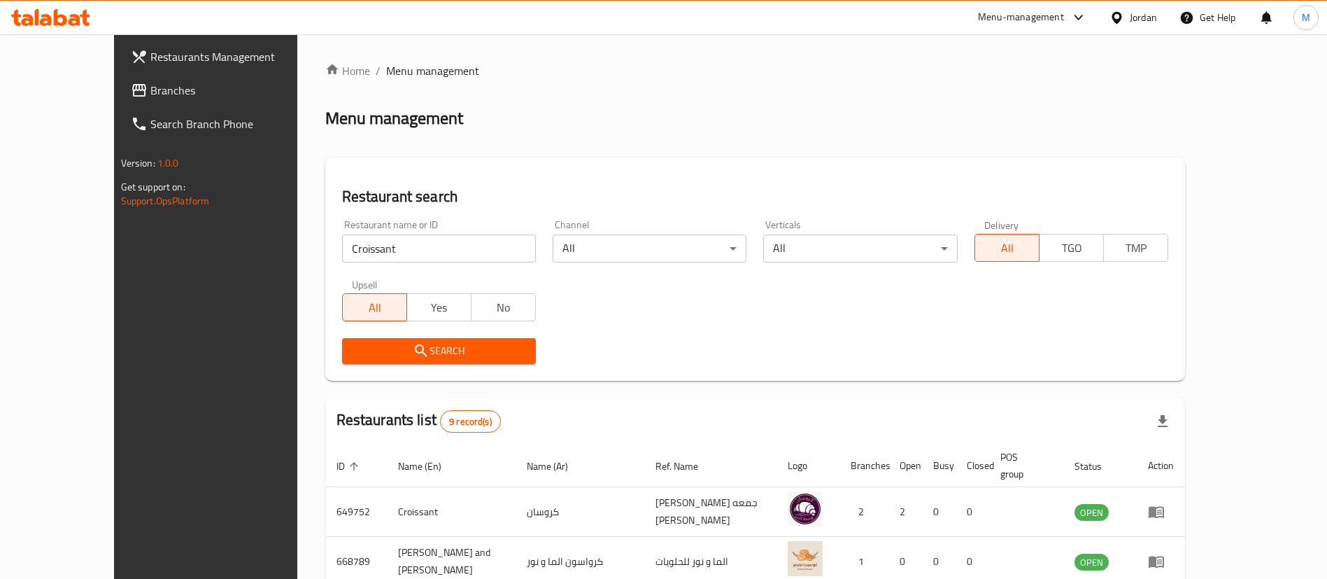
click at [891, 362] on div "Search" at bounding box center [756, 351] width 844 height 43
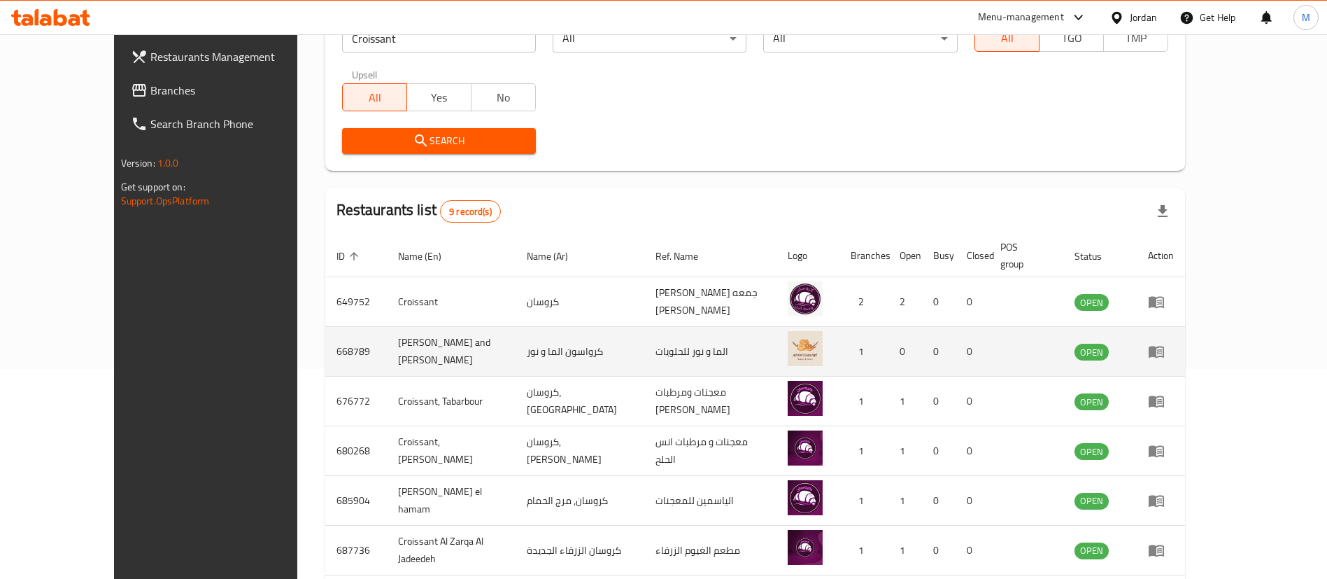
scroll to position [393, 0]
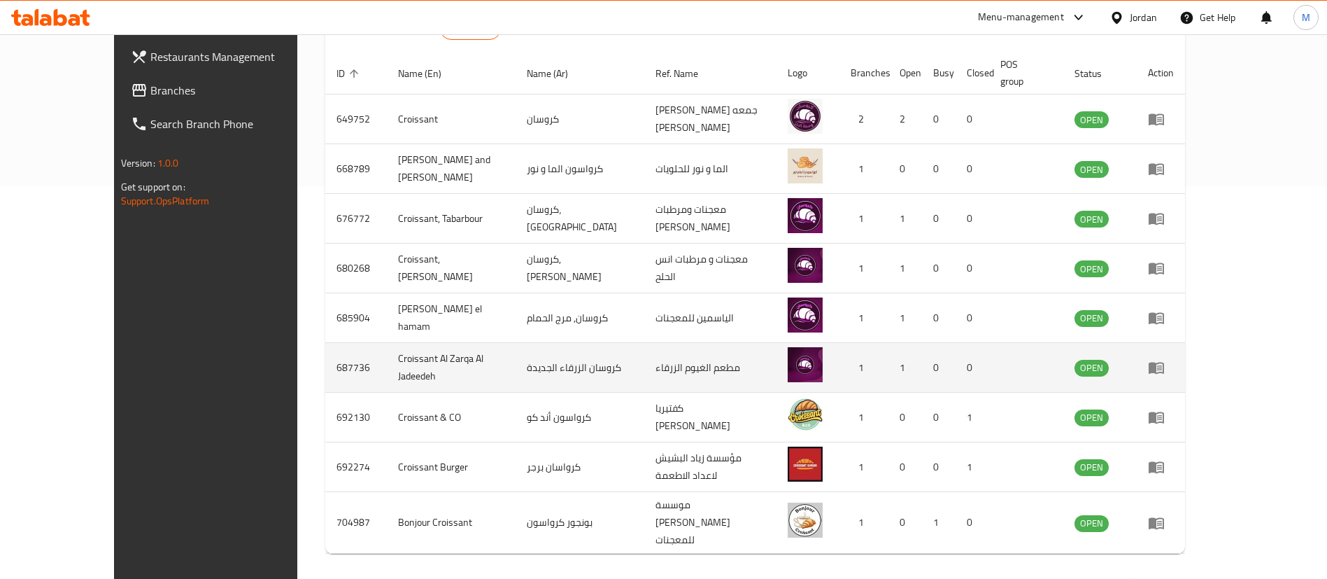
click at [1165, 359] on icon "enhanced table" at bounding box center [1156, 367] width 17 height 17
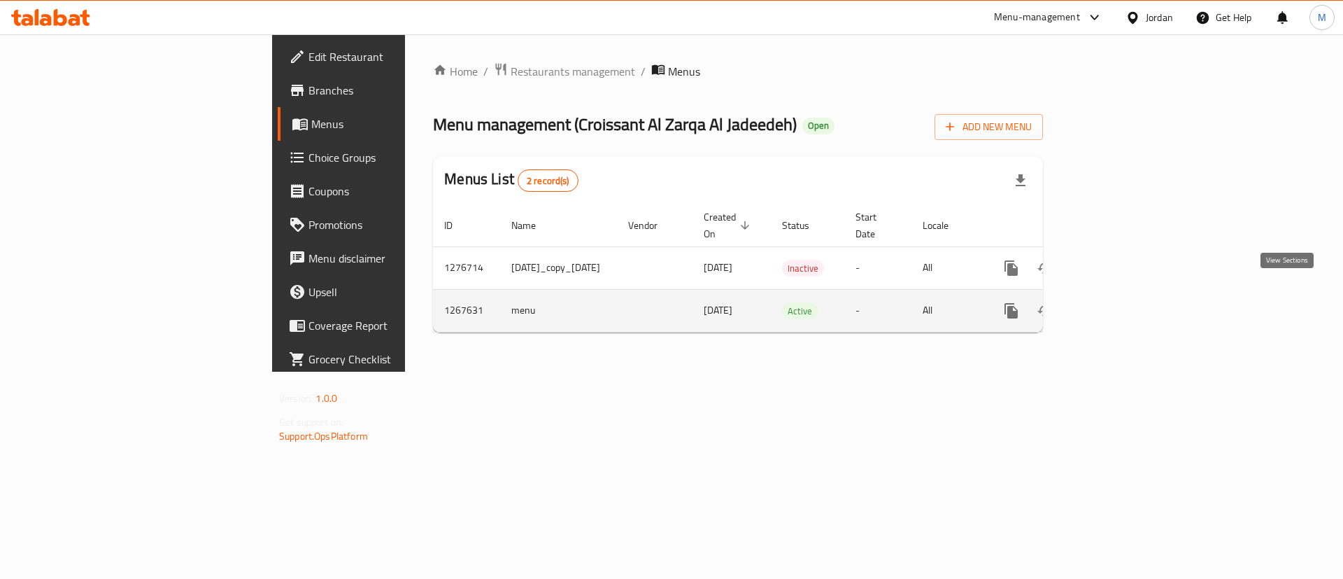
click at [1121, 302] on icon "enhanced table" at bounding box center [1112, 310] width 17 height 17
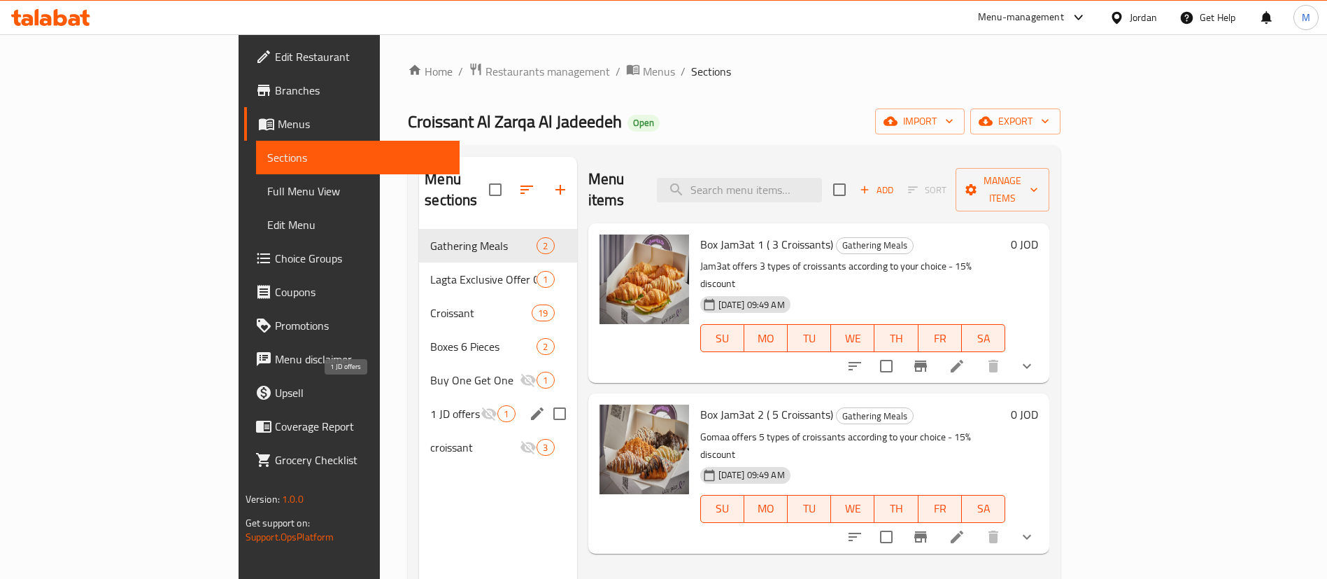
click at [430, 405] on span "1 JD offers" at bounding box center [455, 413] width 50 height 17
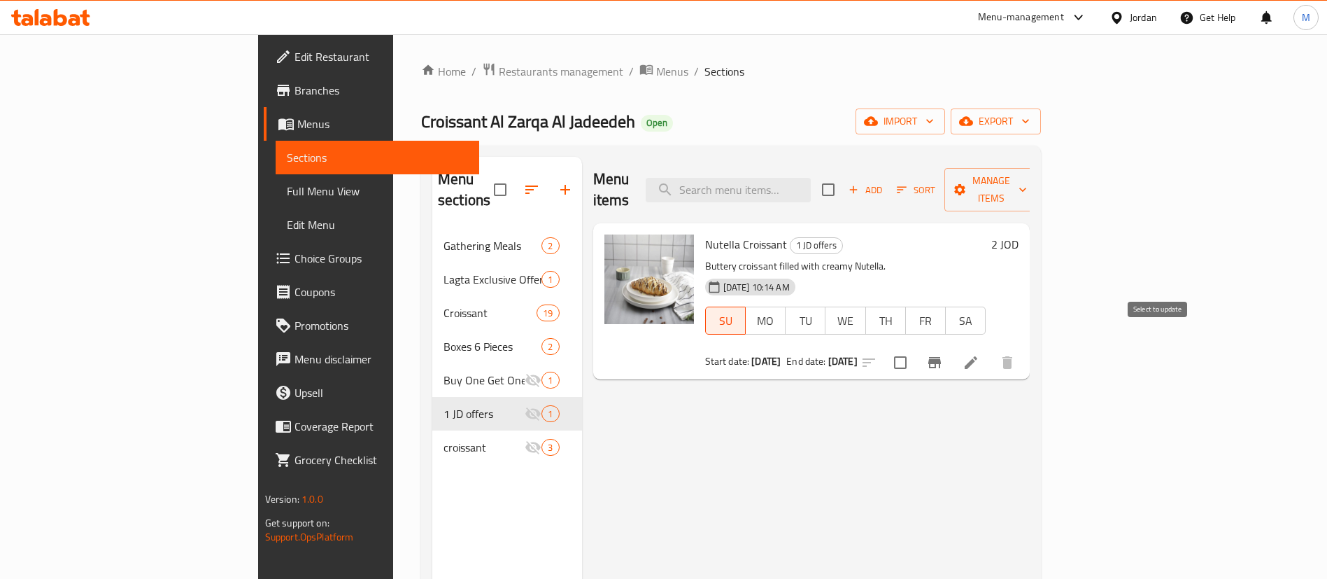
click at [915, 348] on input "checkbox" at bounding box center [900, 362] width 29 height 29
checkbox input "true"
click at [1027, 181] on span "Manage items" at bounding box center [991, 189] width 71 height 35
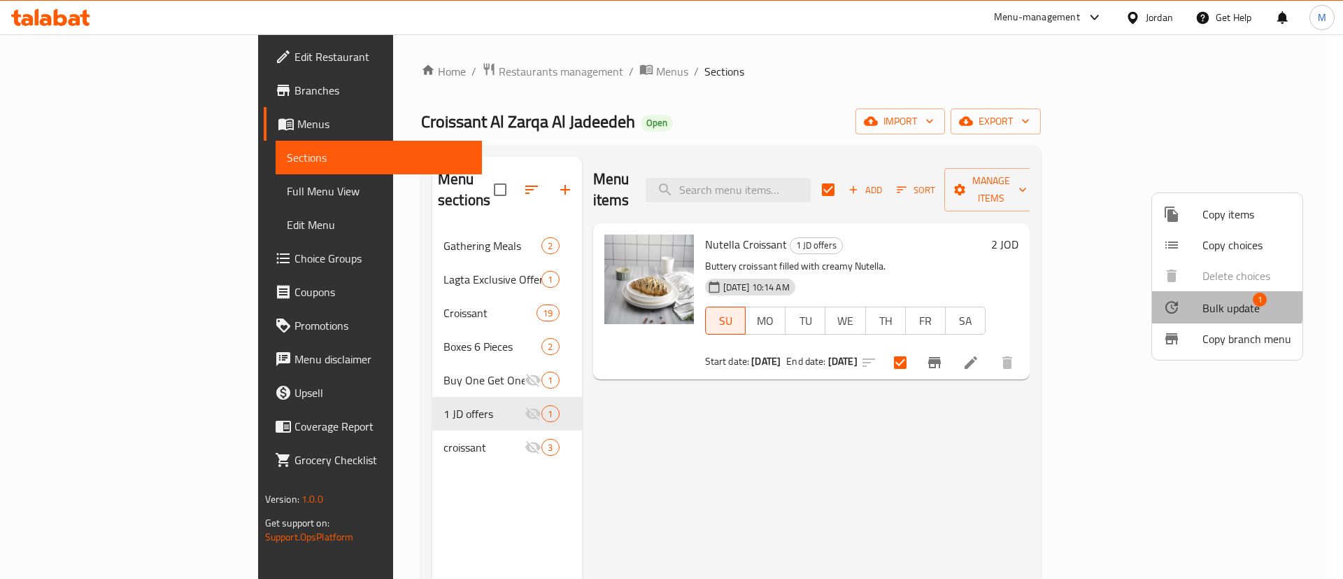
click at [1224, 305] on span "Bulk update" at bounding box center [1231, 307] width 57 height 17
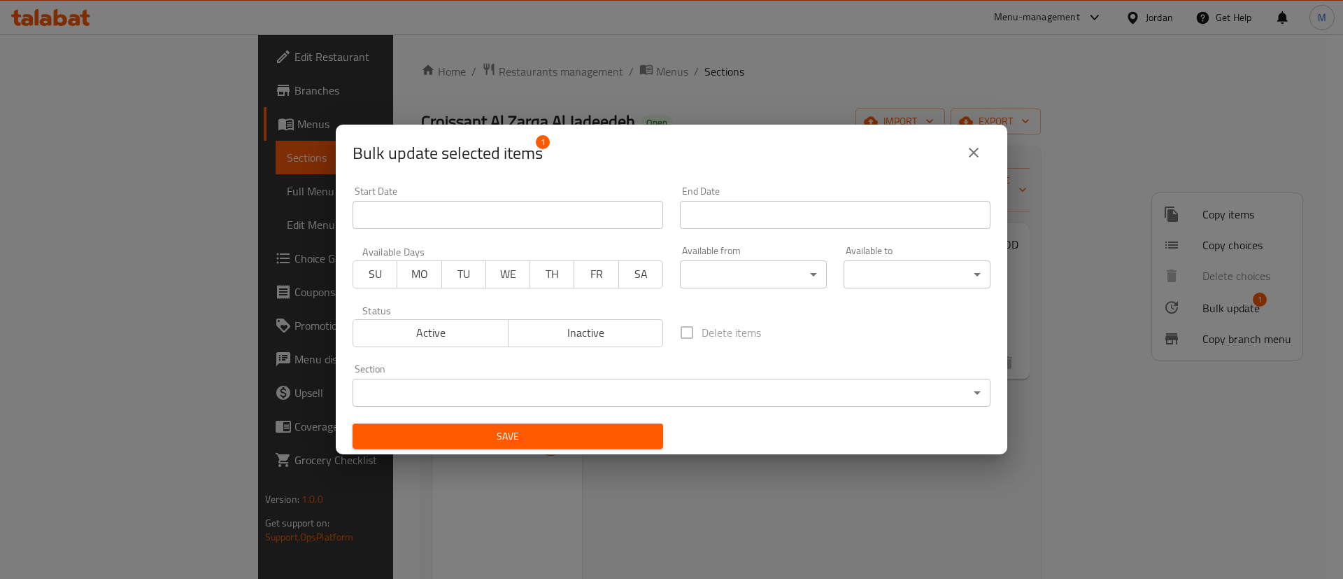
click at [367, 281] on span "SU" at bounding box center [375, 274] width 33 height 20
click at [447, 223] on input "Start Date" at bounding box center [508, 215] width 311 height 28
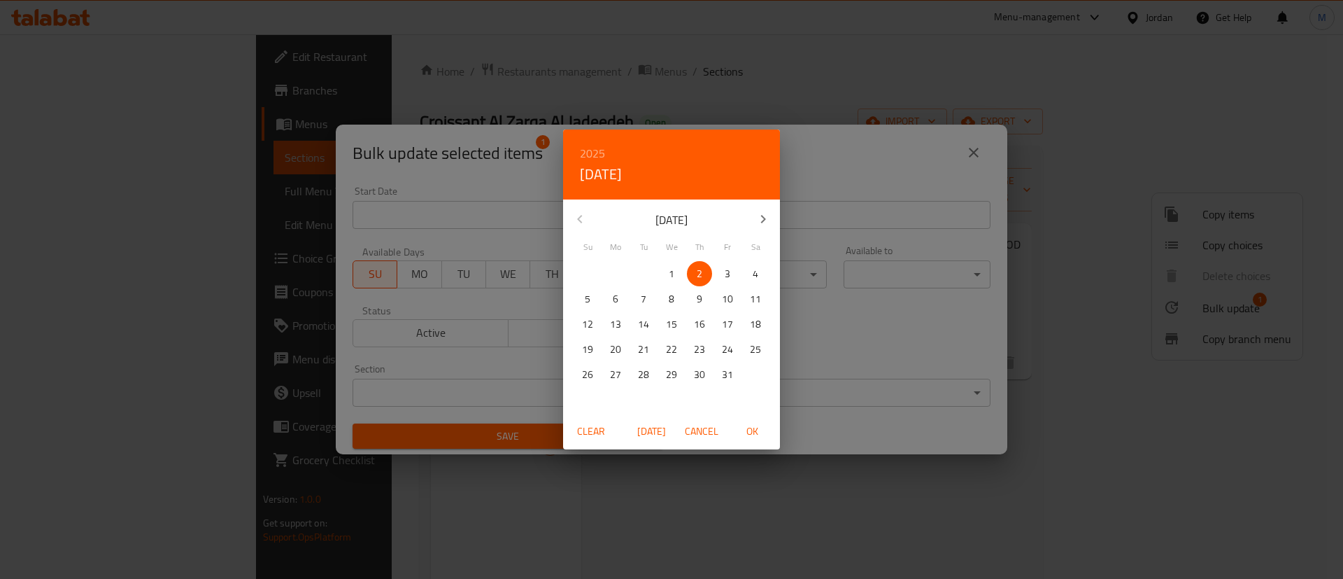
click at [584, 296] on span "5" at bounding box center [587, 298] width 25 height 17
click at [754, 427] on span "OK" at bounding box center [752, 431] width 34 height 17
type input "05-10-2025"
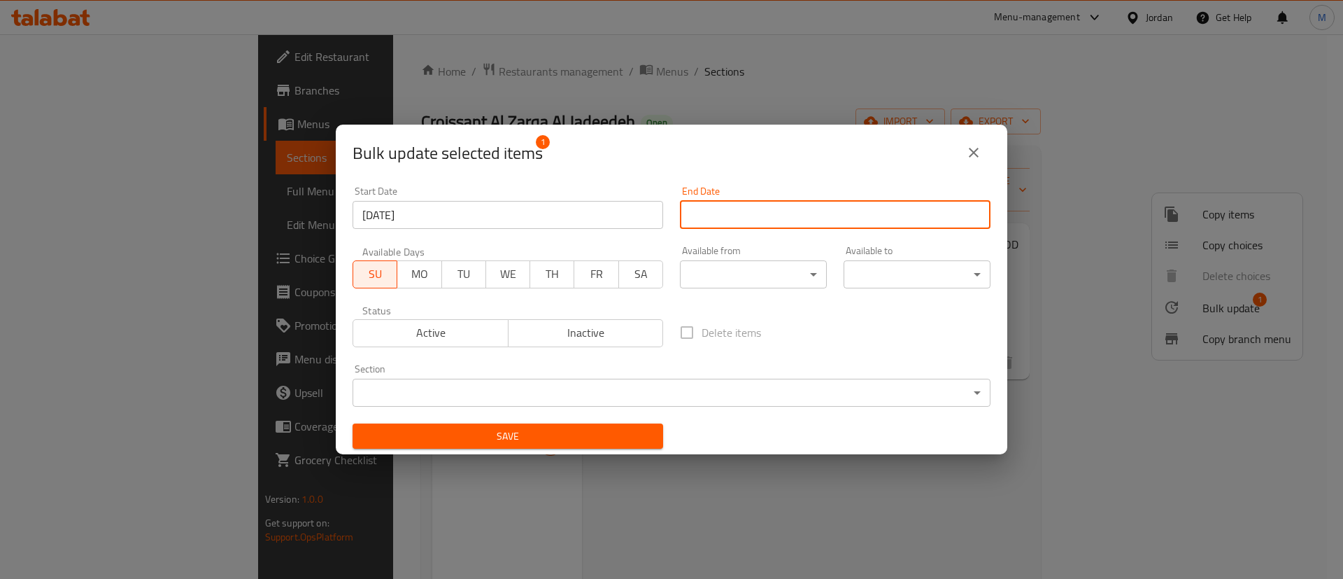
click at [797, 221] on input "Start Date" at bounding box center [835, 215] width 311 height 28
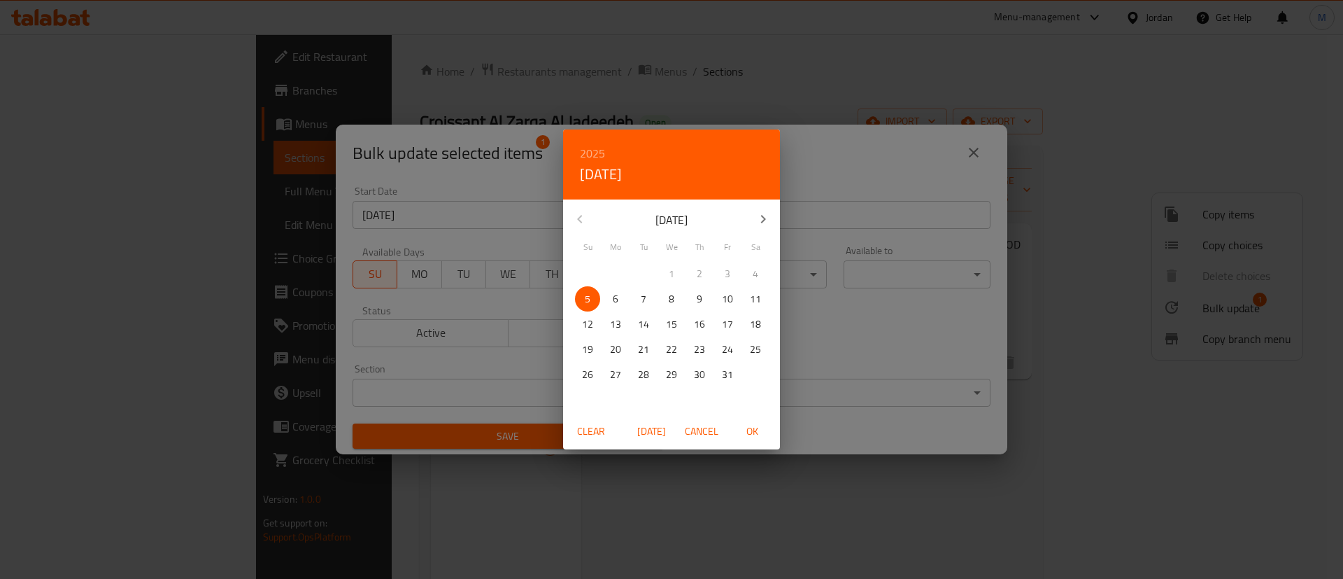
click at [590, 376] on p "26" at bounding box center [587, 374] width 11 height 17
click at [758, 428] on span "OK" at bounding box center [752, 431] width 34 height 17
type input "26-10-2025"
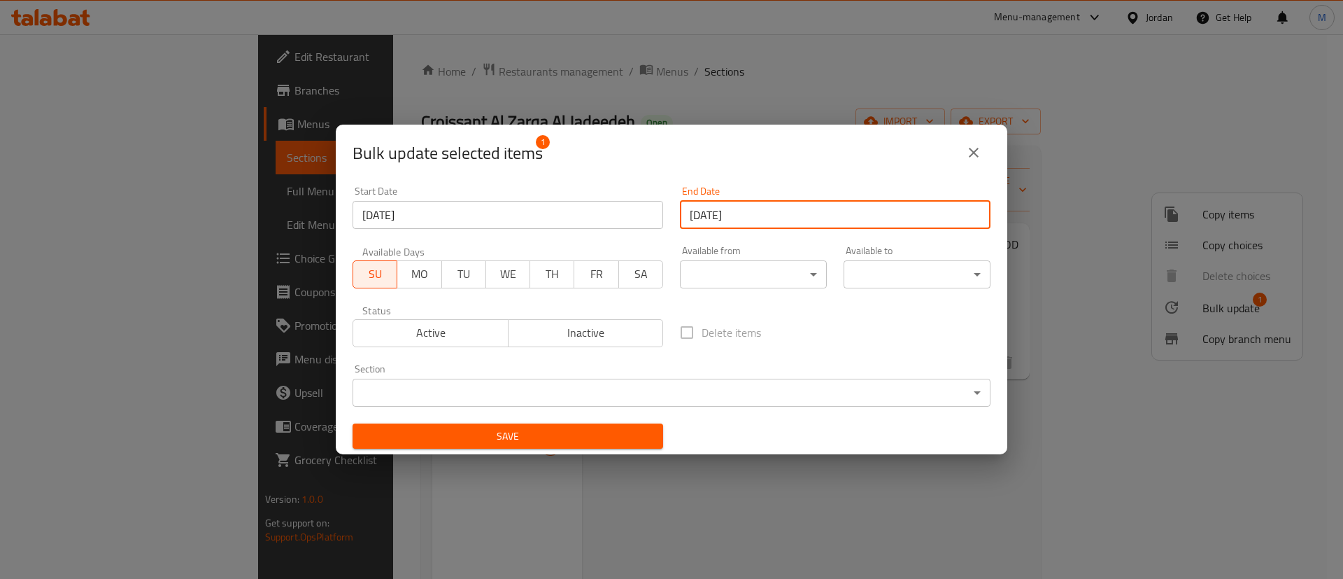
click at [617, 434] on span "Save" at bounding box center [508, 436] width 288 height 17
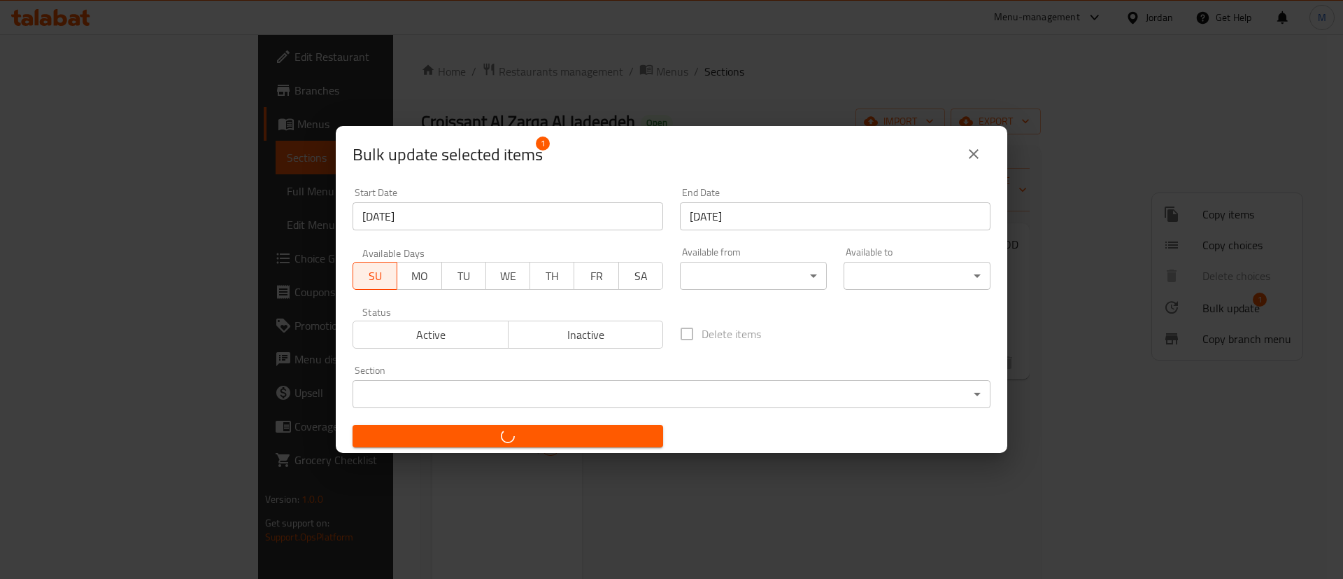
checkbox input "false"
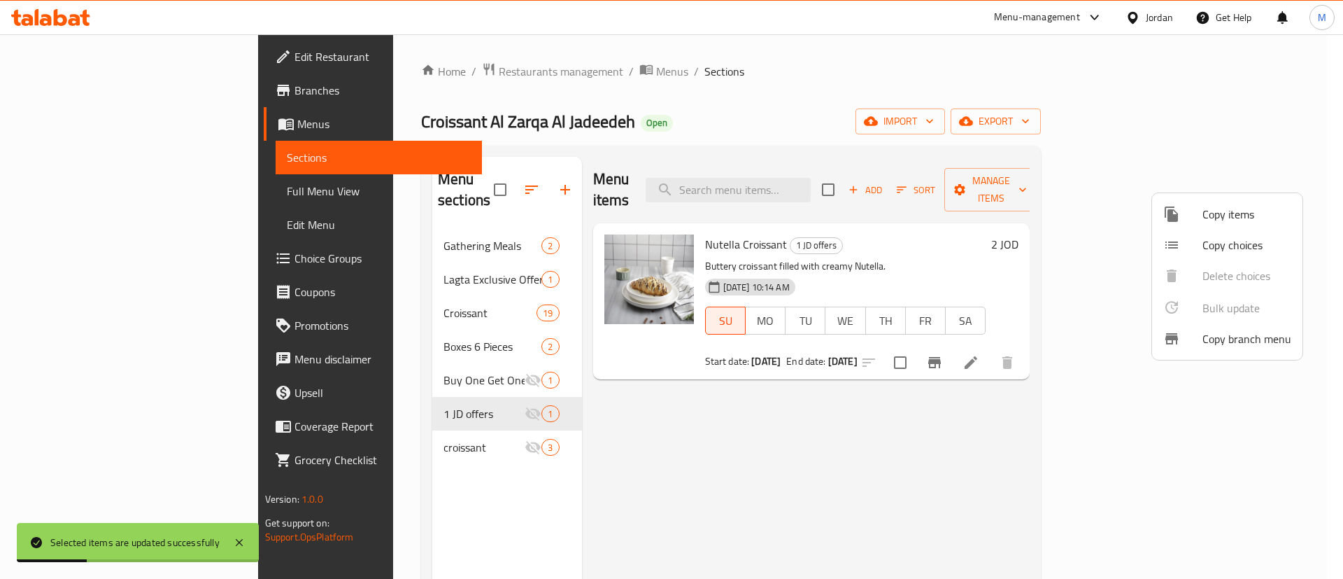
click at [710, 491] on div at bounding box center [671, 289] width 1343 height 579
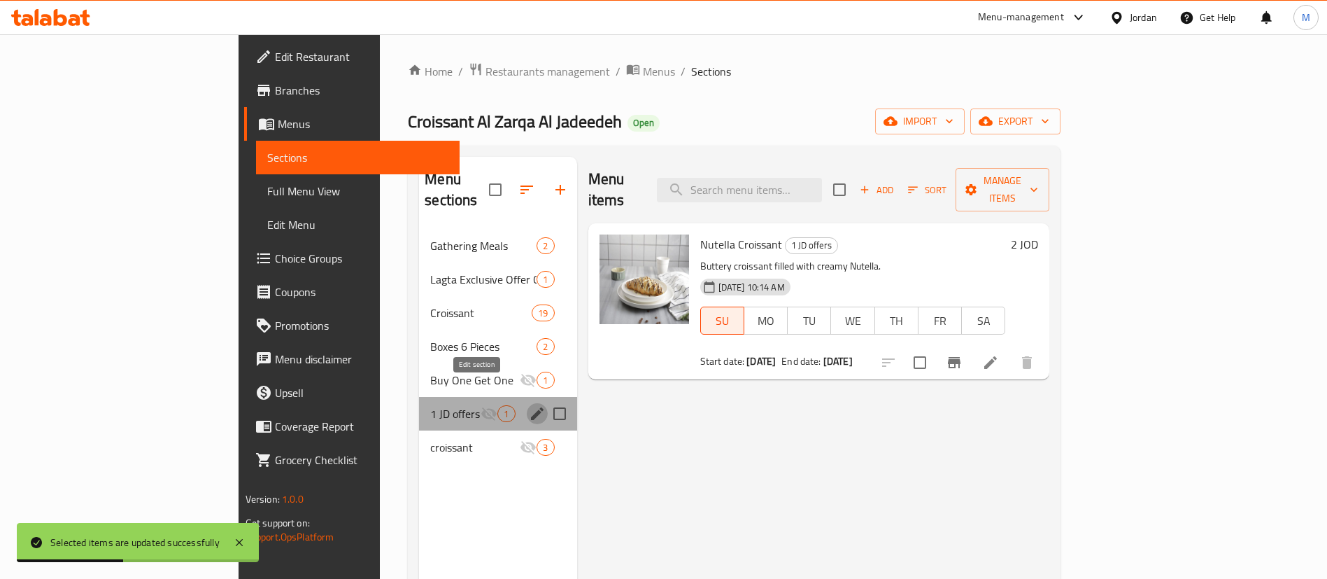
click at [529, 405] on icon "edit" at bounding box center [537, 413] width 17 height 17
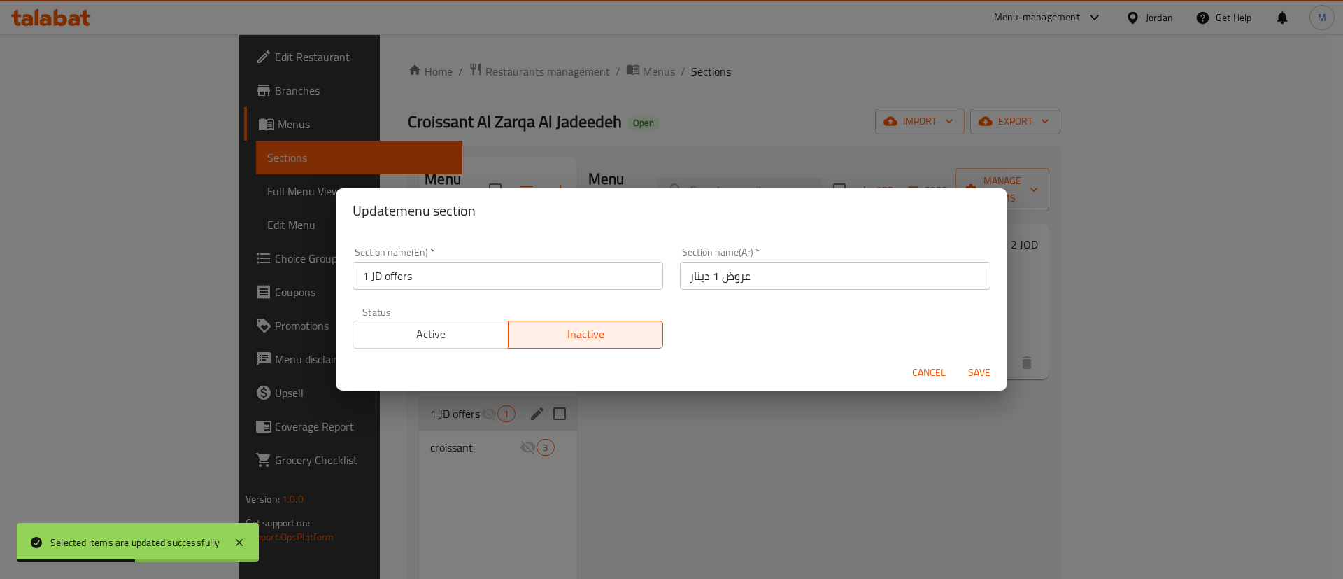
click at [424, 341] on span "Active" at bounding box center [431, 334] width 144 height 20
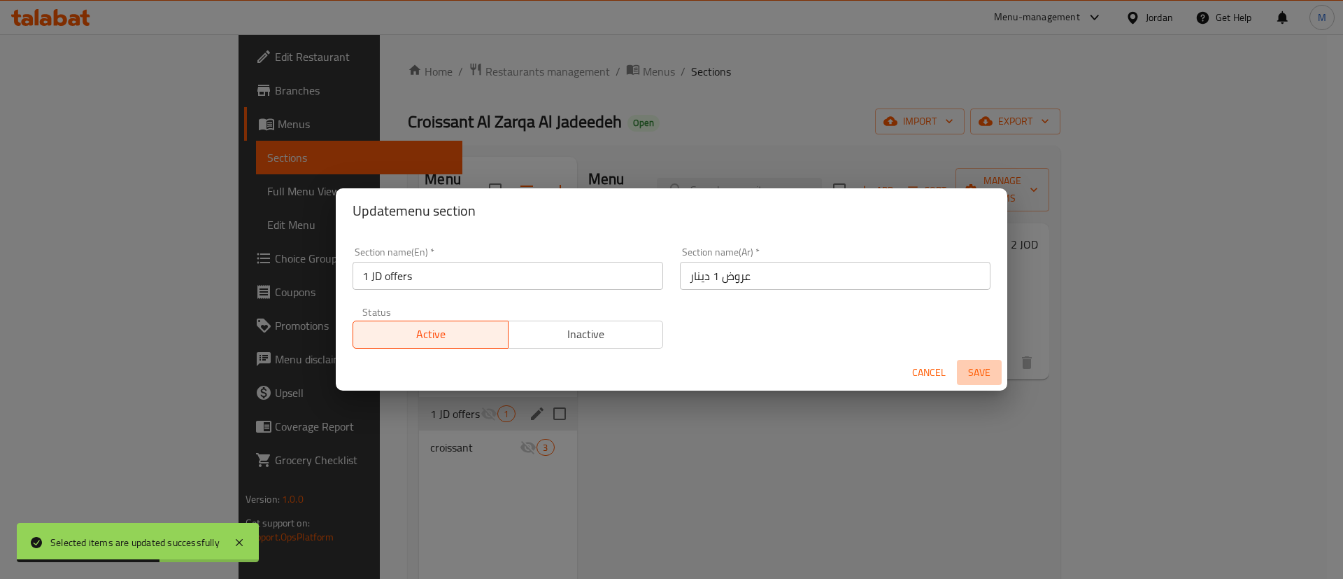
click at [971, 374] on span "Save" at bounding box center [980, 372] width 34 height 17
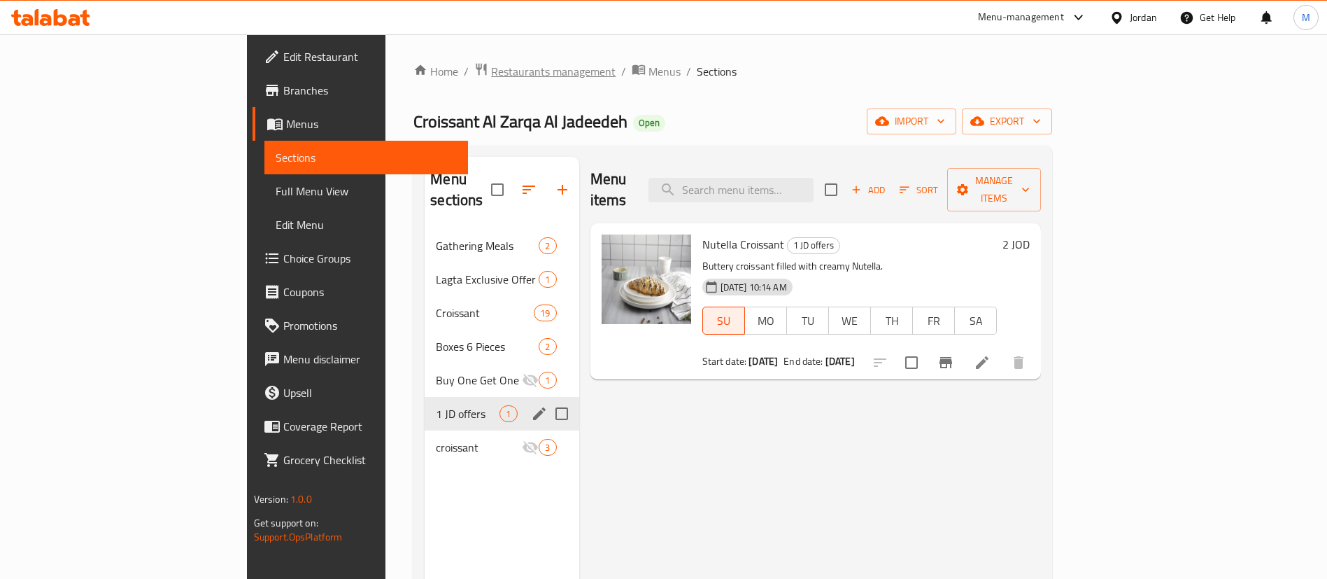
click at [491, 71] on span "Restaurants management" at bounding box center [553, 71] width 125 height 17
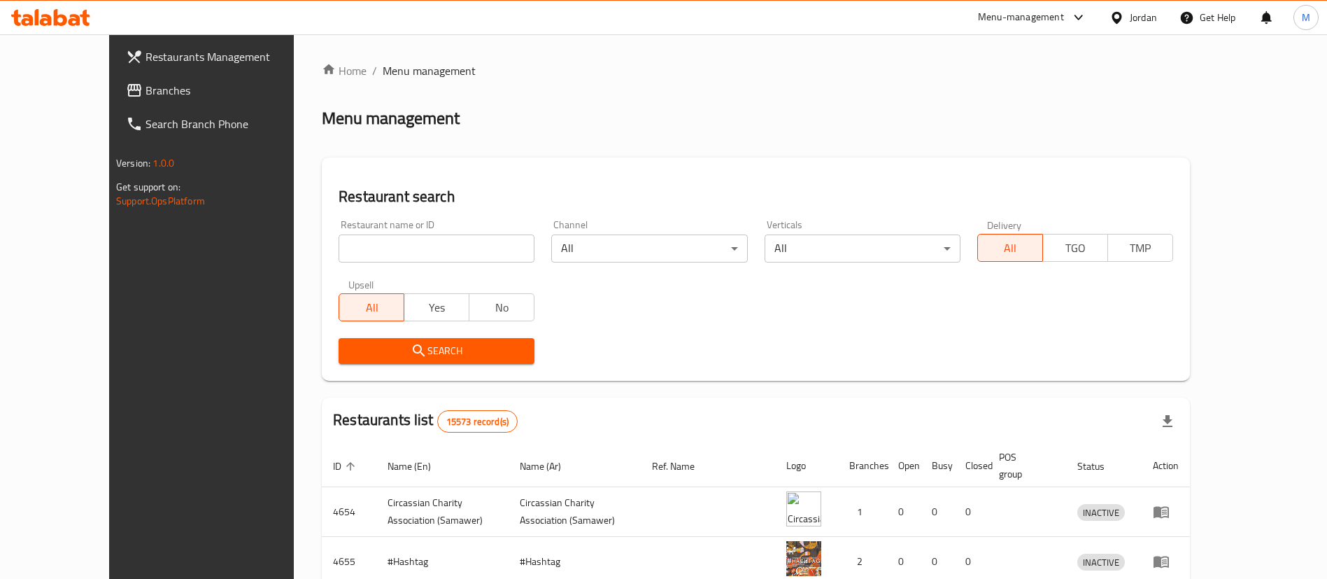
click at [442, 245] on input "search" at bounding box center [437, 248] width 196 height 28
type input "[PERSON_NAME]"
click button "Search" at bounding box center [437, 351] width 196 height 26
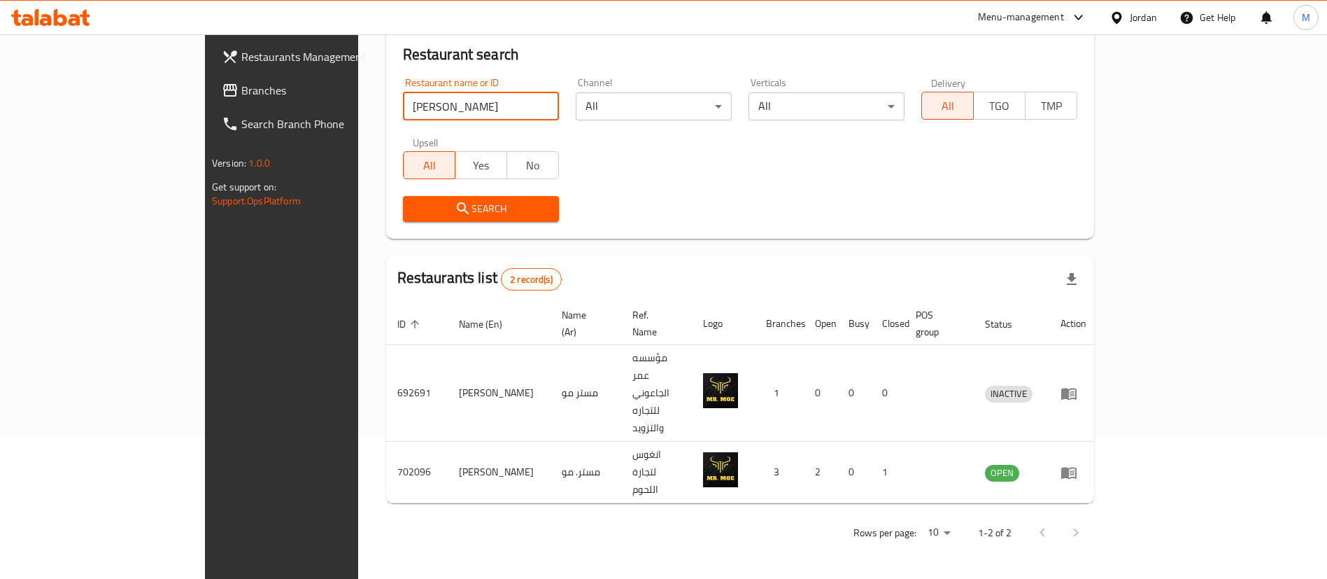
scroll to position [68, 0]
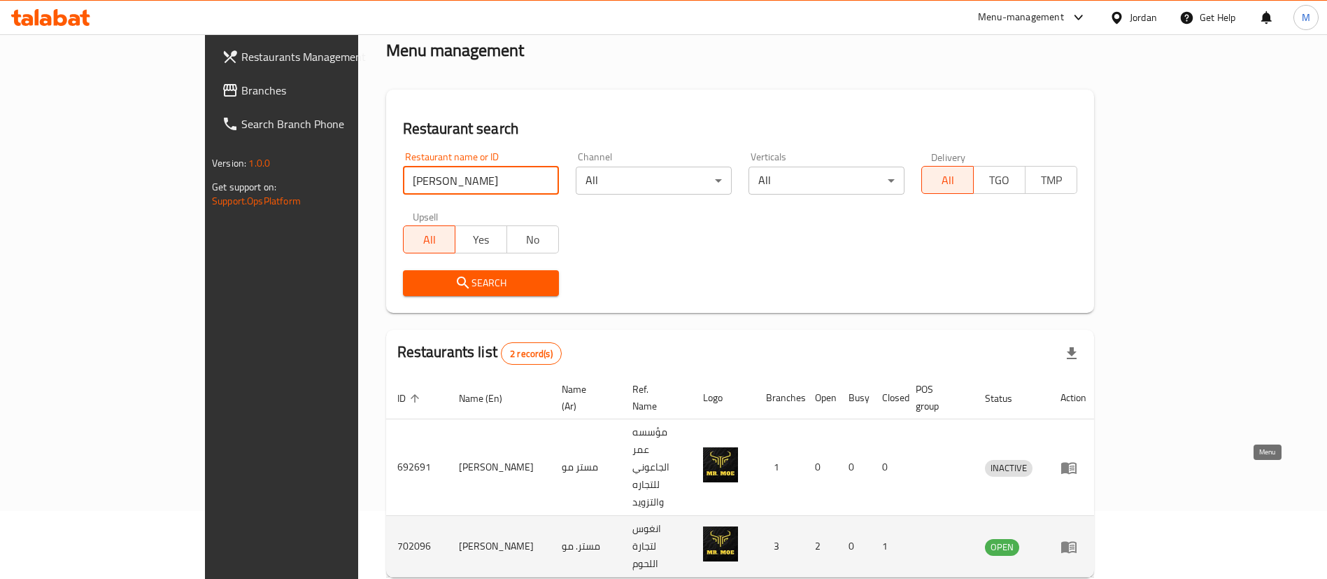
click at [1078, 538] on icon "enhanced table" at bounding box center [1069, 546] width 17 height 17
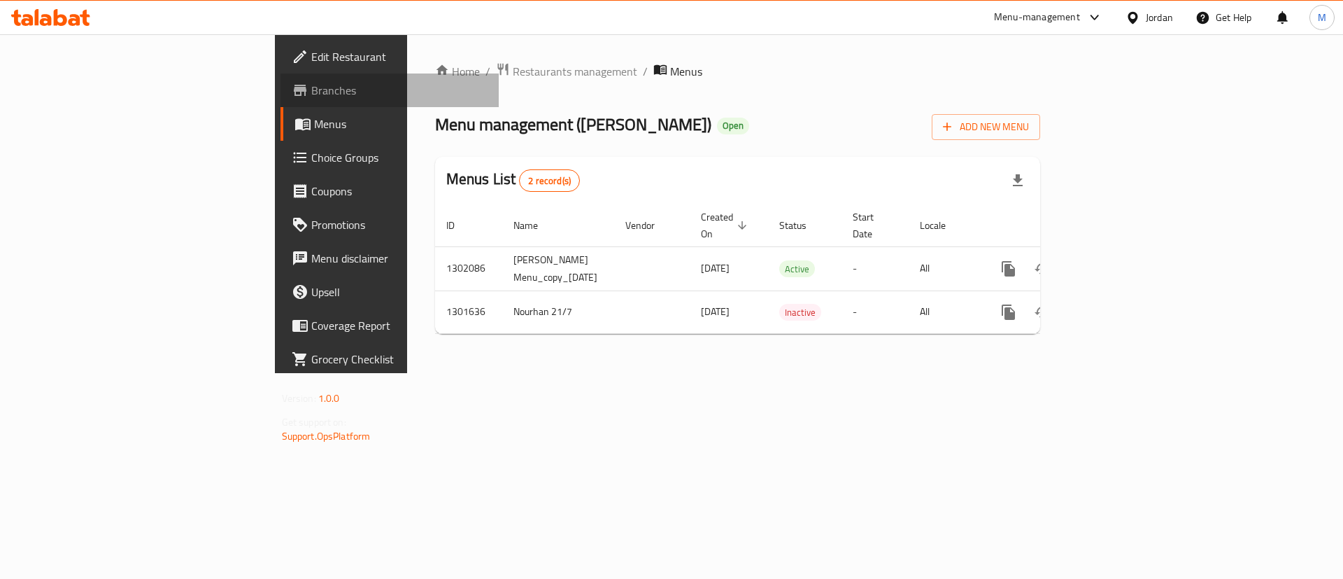
click at [311, 92] on span "Branches" at bounding box center [399, 90] width 177 height 17
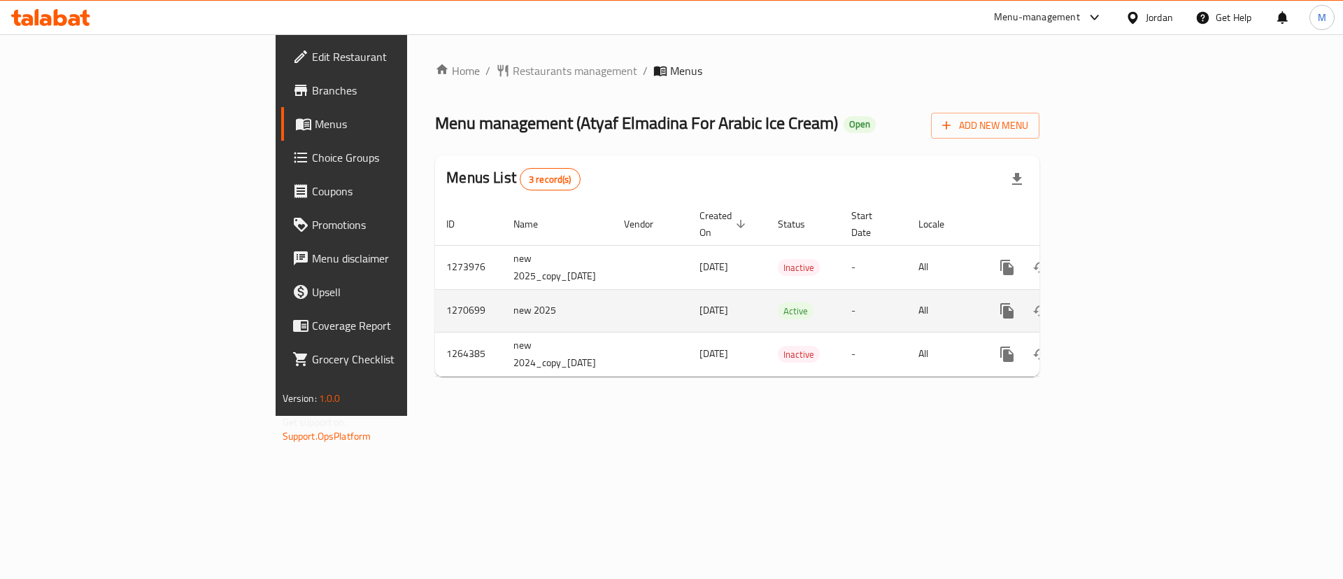
click at [1117, 302] on icon "enhanced table" at bounding box center [1108, 310] width 17 height 17
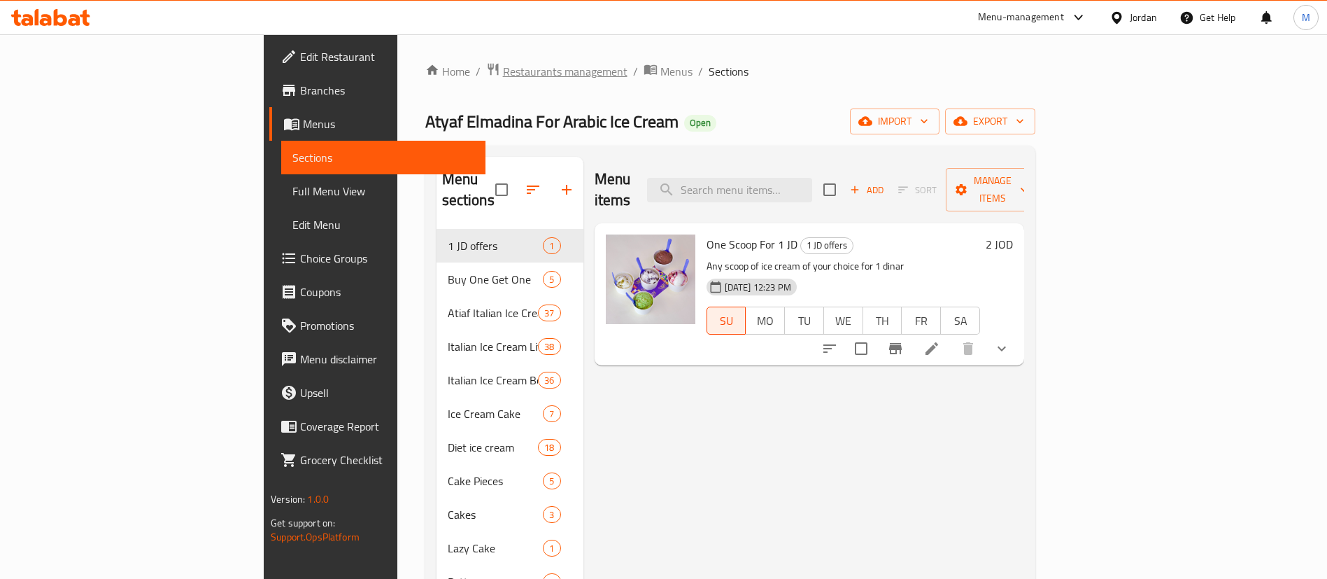
click at [503, 66] on span "Restaurants management" at bounding box center [565, 71] width 125 height 17
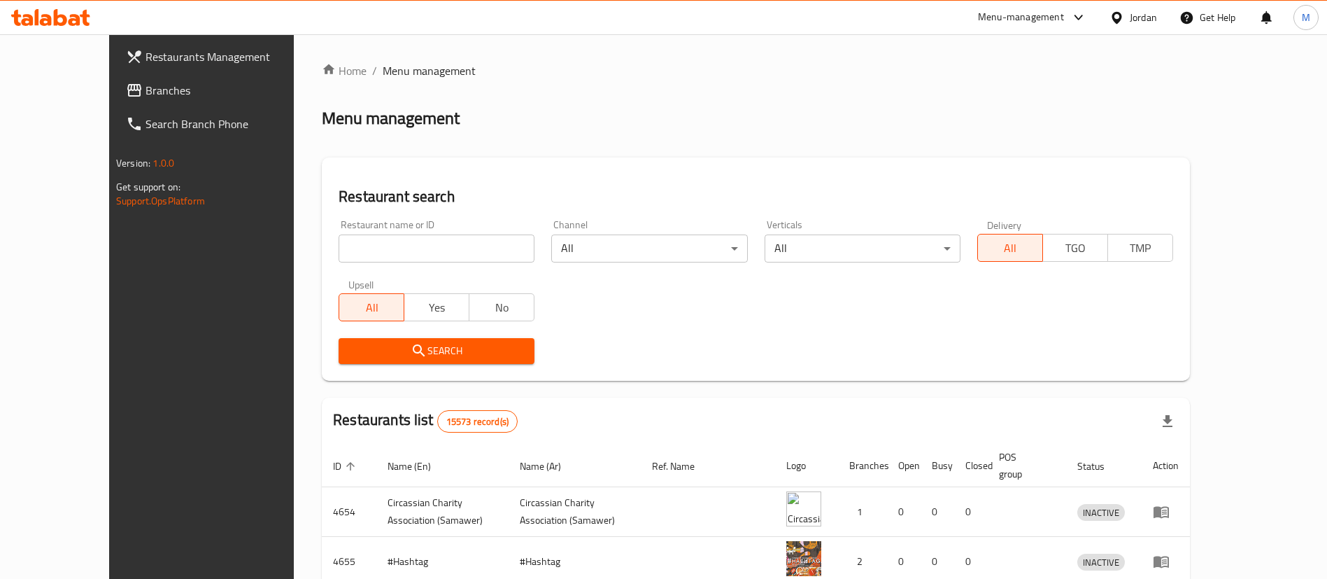
click at [439, 245] on input "search" at bounding box center [437, 248] width 196 height 28
type input "[PERSON_NAME]"
click at [446, 336] on div "Search" at bounding box center [436, 351] width 213 height 43
click at [450, 342] on span "Search" at bounding box center [437, 350] width 174 height 17
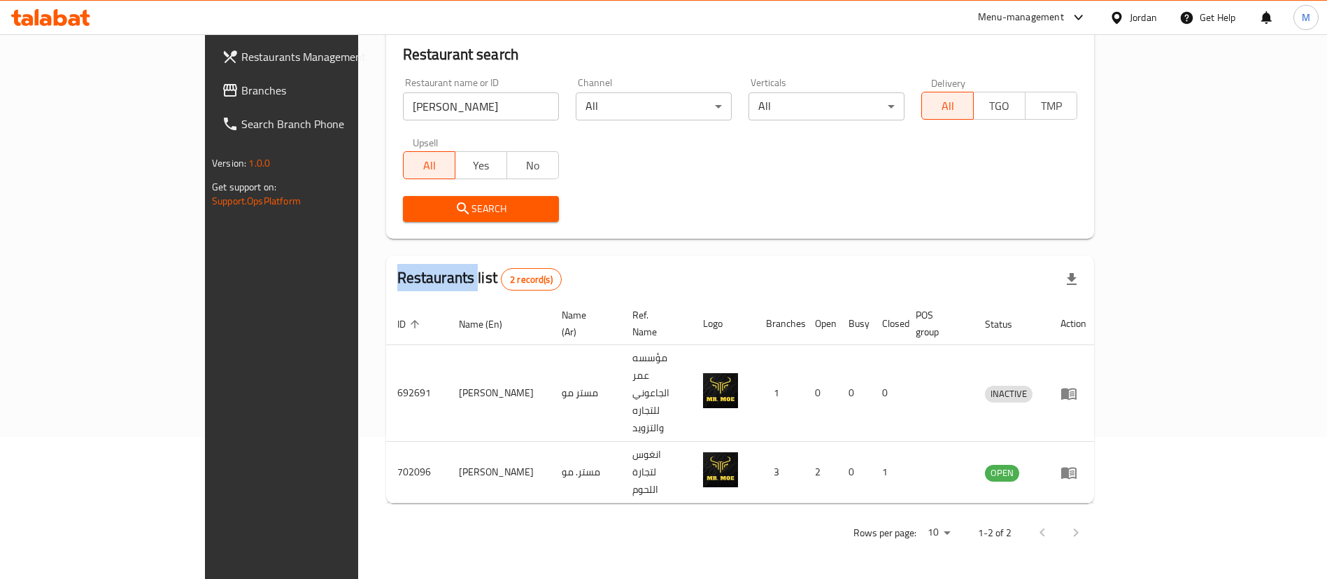
scroll to position [68, 0]
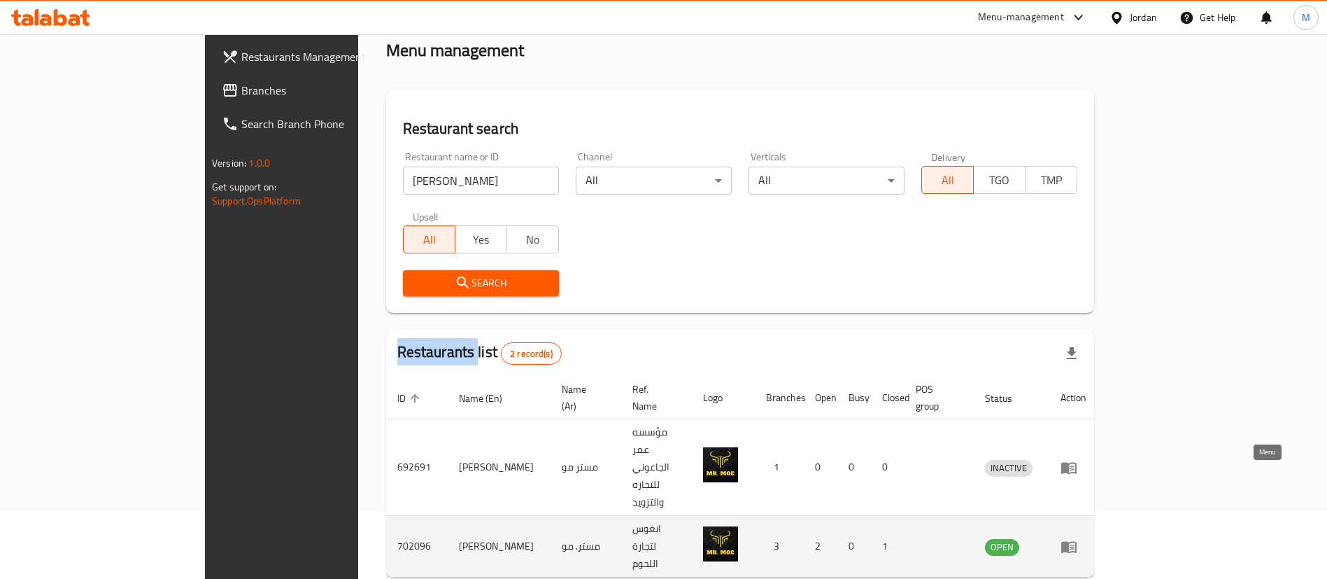
click at [1078, 538] on icon "enhanced table" at bounding box center [1069, 546] width 17 height 17
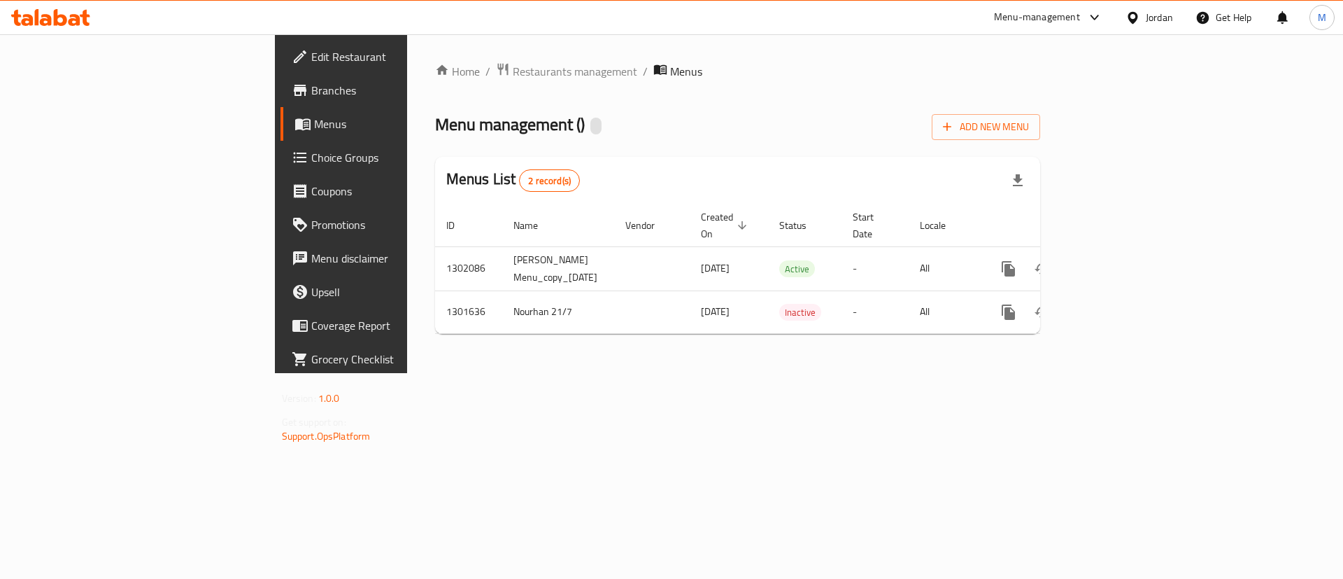
click at [311, 97] on span "Branches" at bounding box center [399, 90] width 177 height 17
